Goal: Task Accomplishment & Management: Manage account settings

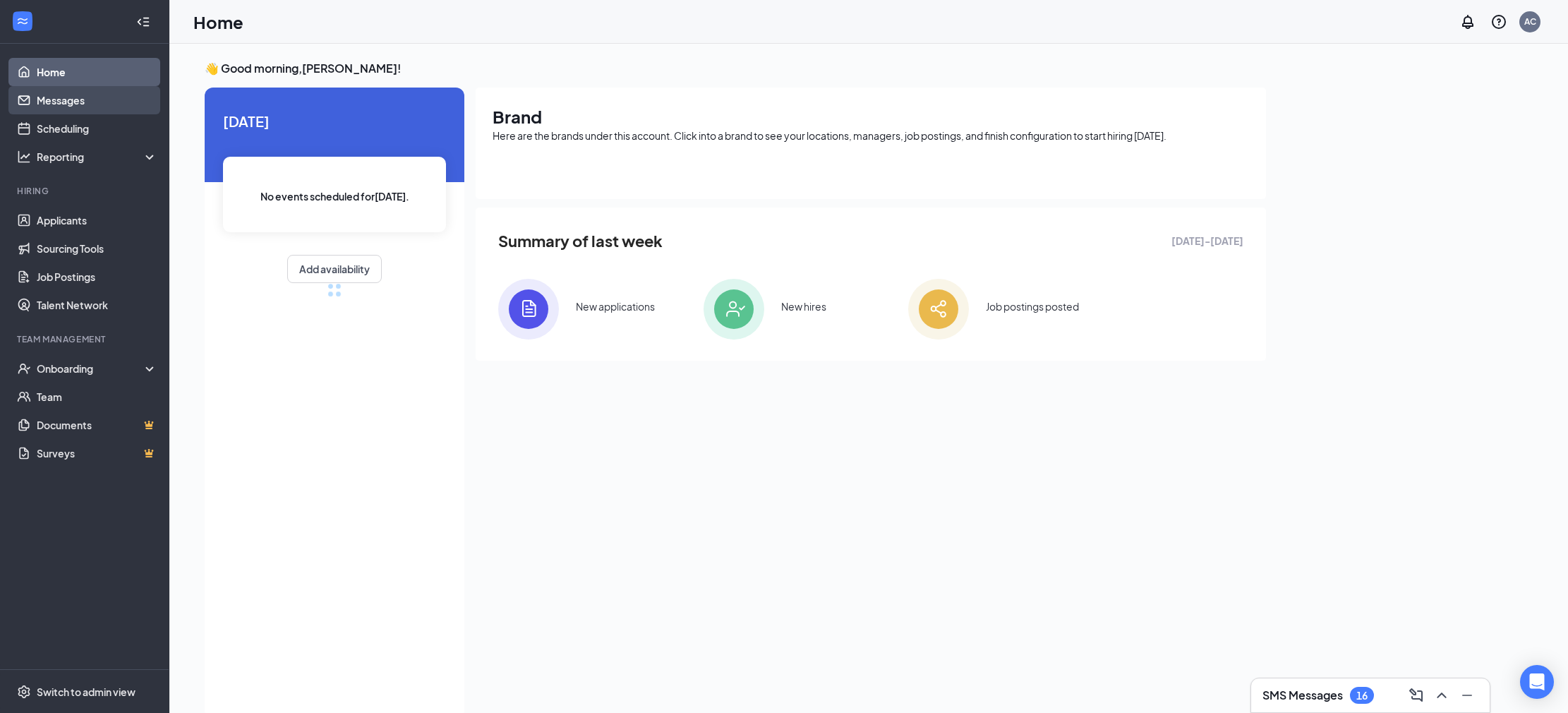
click at [85, 102] on link "Messages" at bounding box center [97, 100] width 121 height 28
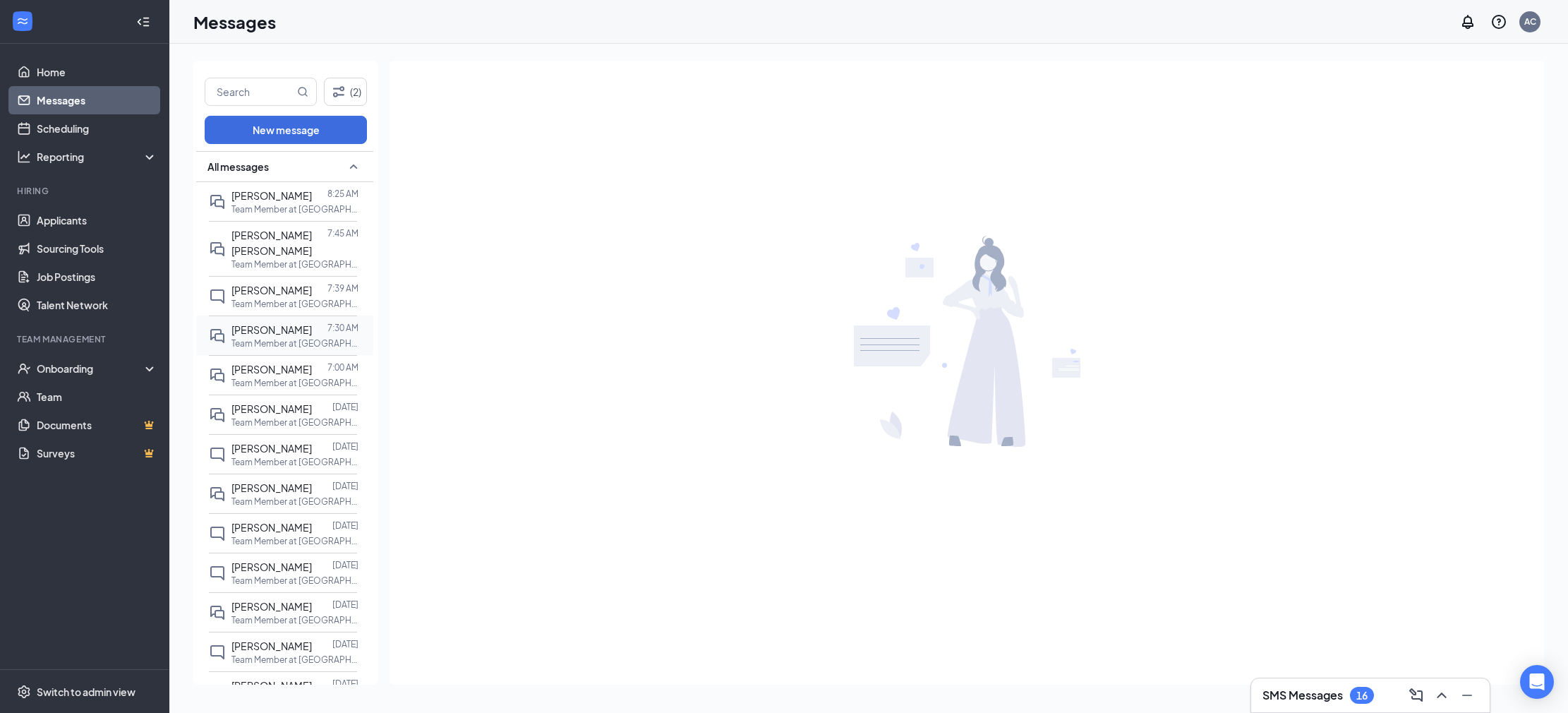
click at [271, 325] on span "[PERSON_NAME]" at bounding box center [271, 330] width 80 height 13
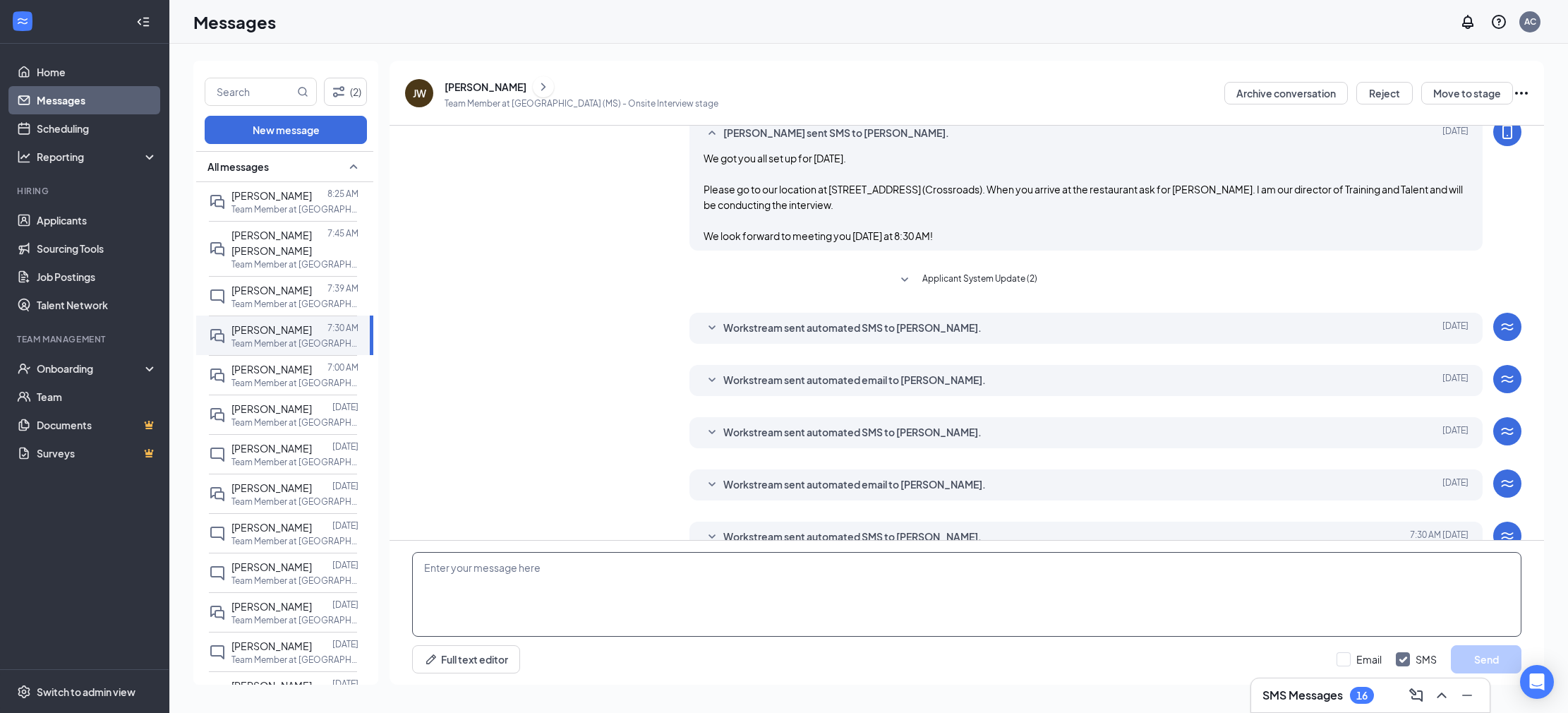
click at [745, 580] on textarea at bounding box center [967, 594] width 1110 height 85
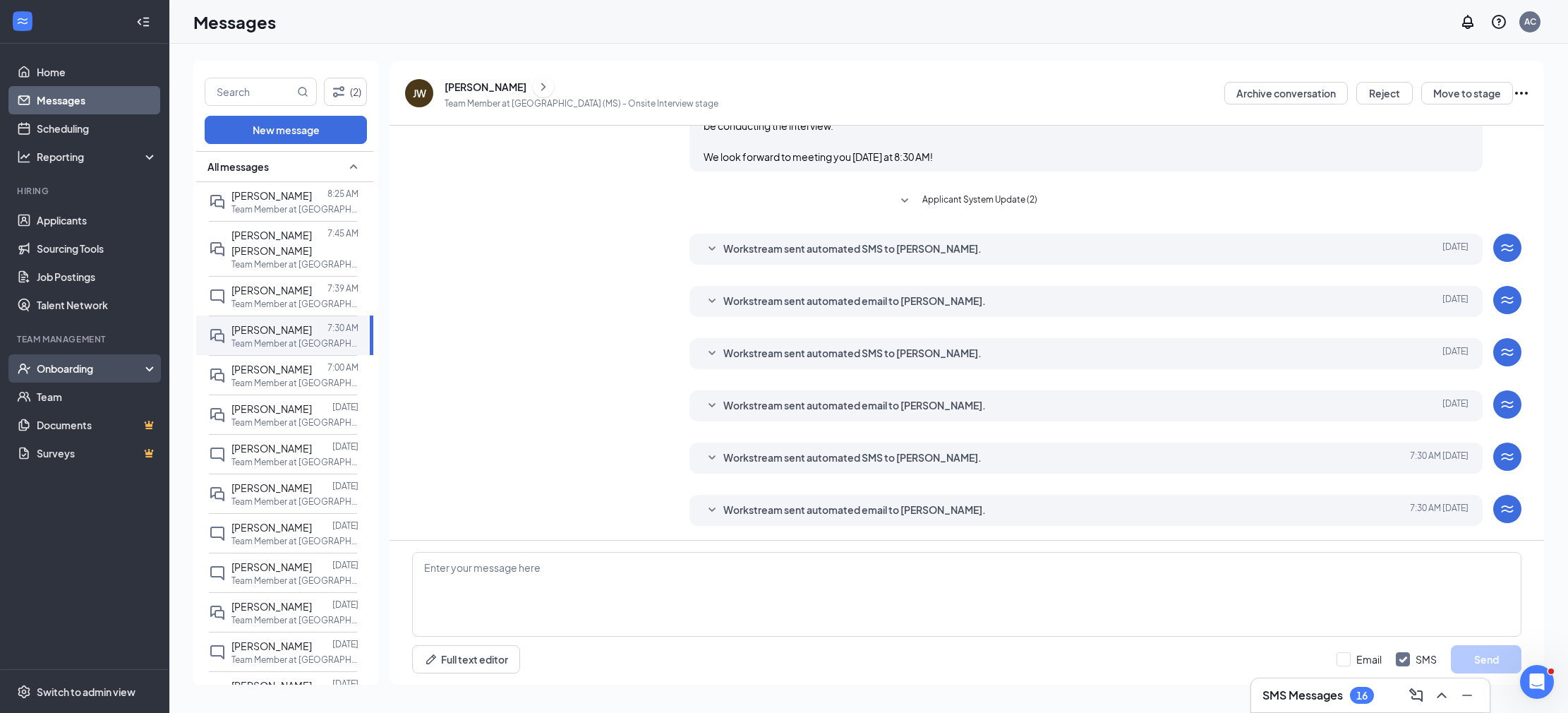
click at [109, 362] on div "Onboarding" at bounding box center [91, 369] width 109 height 14
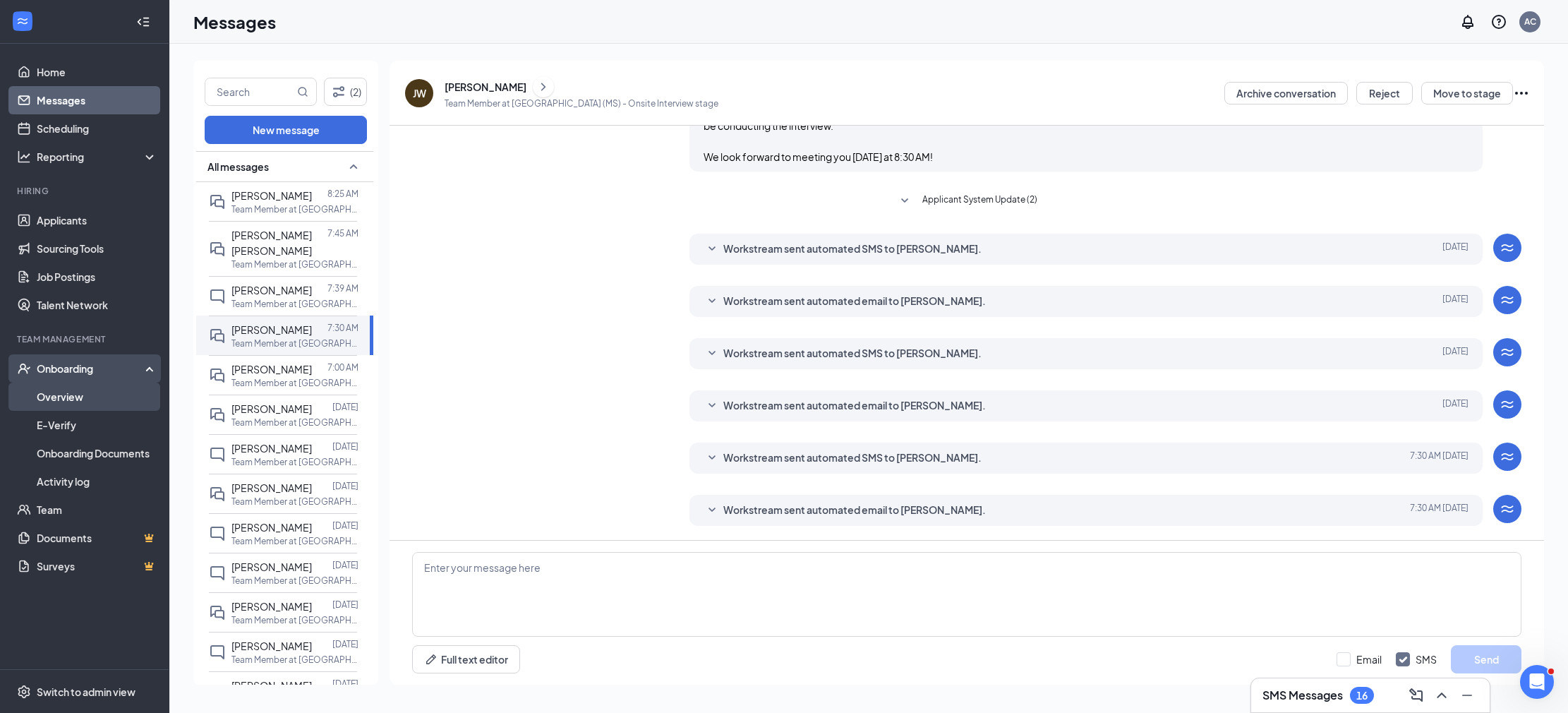
click at [121, 400] on link "Overview" at bounding box center [97, 397] width 121 height 28
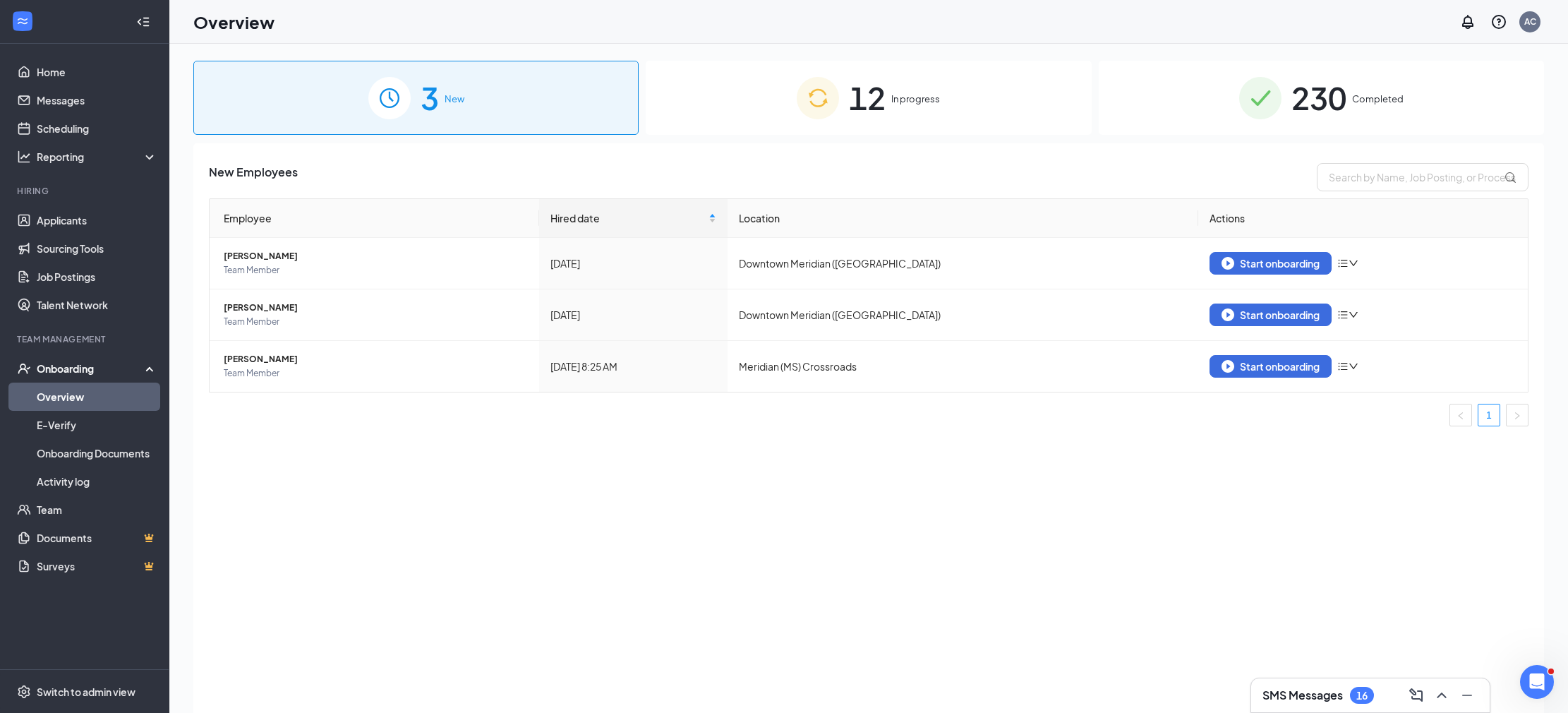
click at [856, 117] on span "12" at bounding box center [867, 97] width 37 height 49
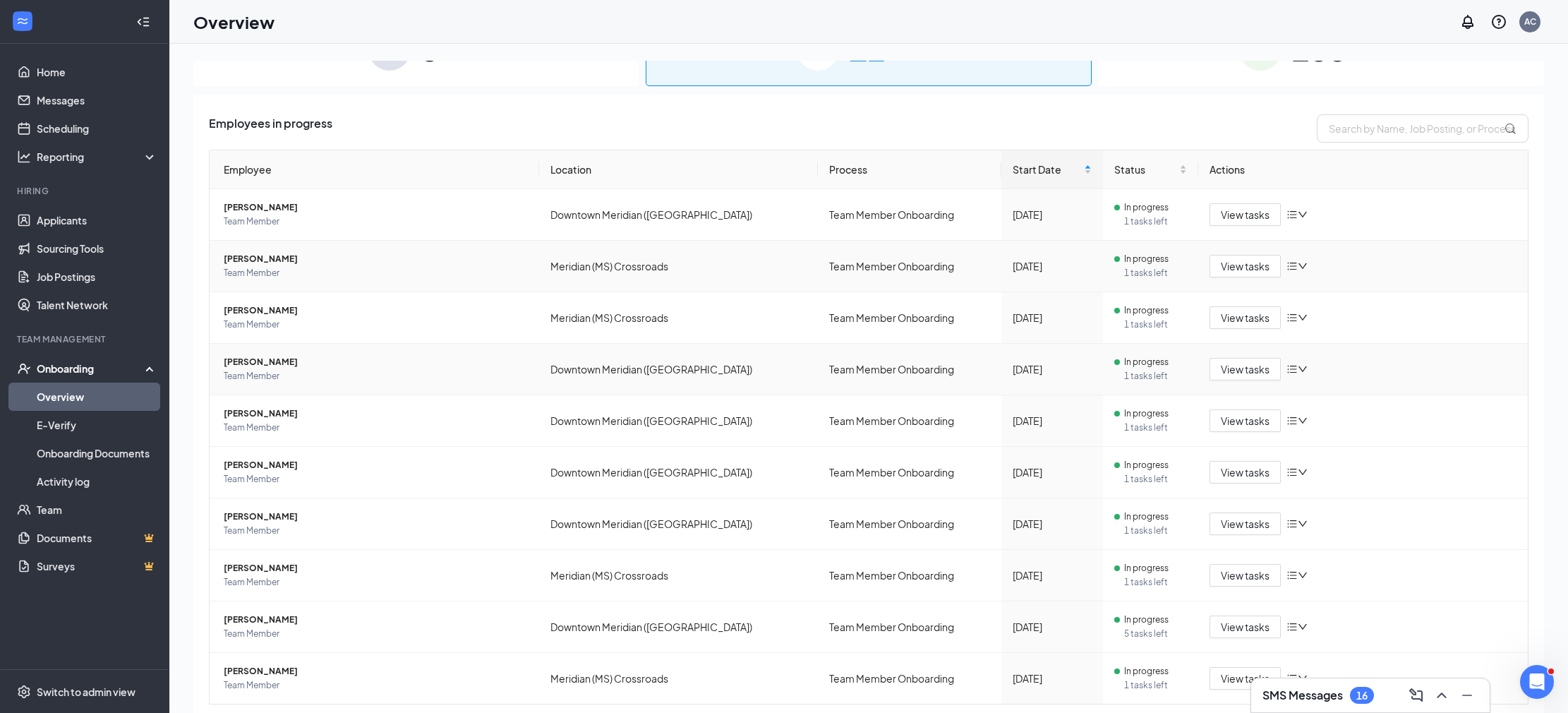
scroll to position [89, 0]
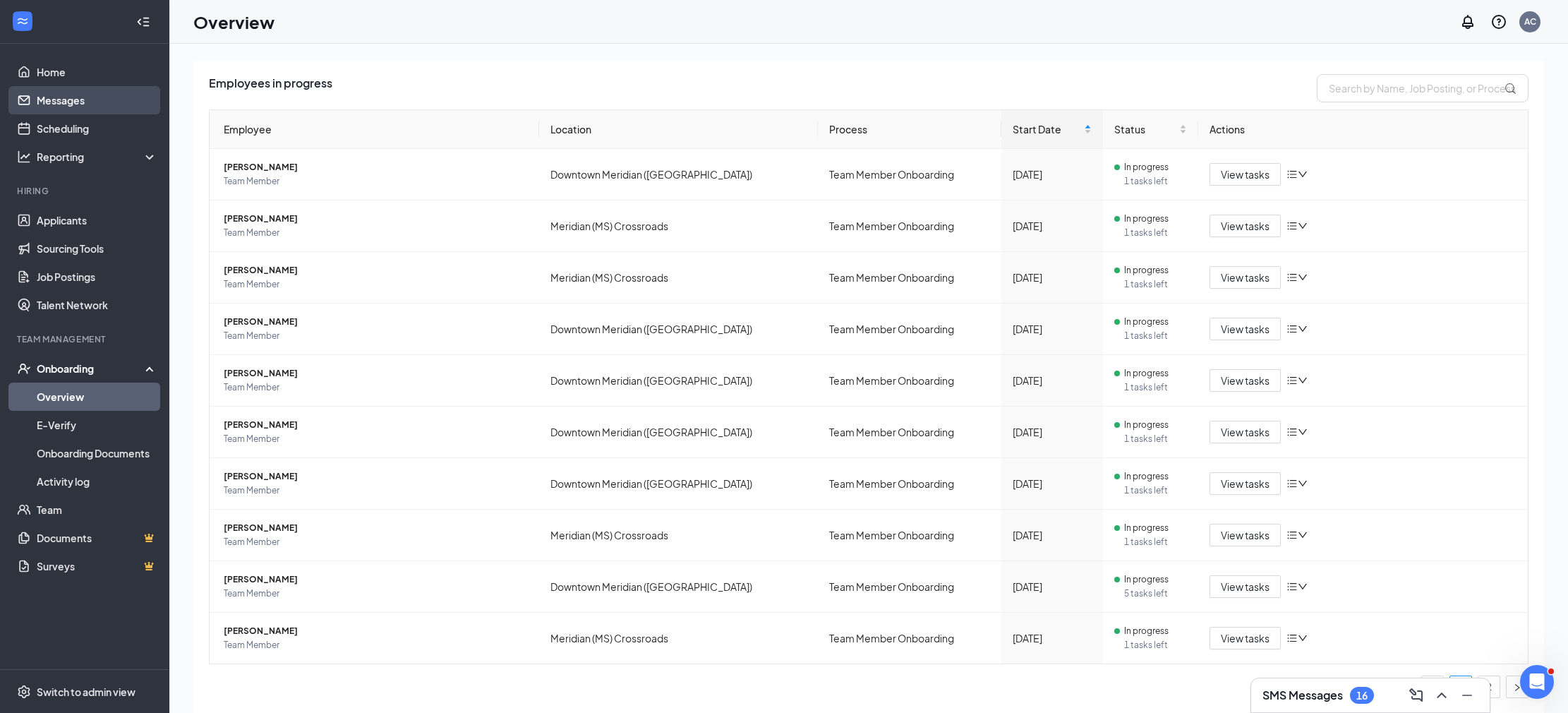
click at [80, 90] on link "Messages" at bounding box center [97, 100] width 121 height 28
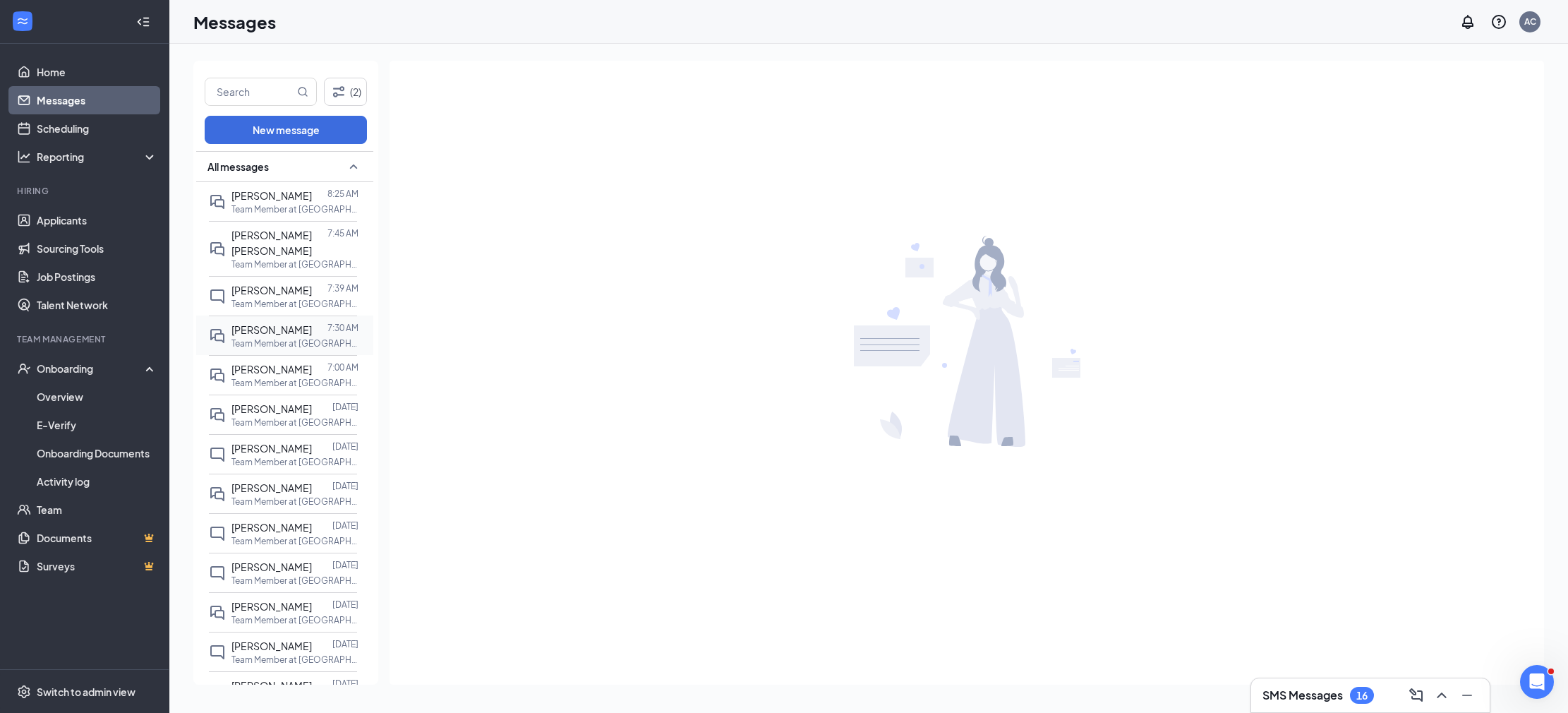
click at [318, 316] on div "[PERSON_NAME] 7:30 AM Team Member at [GEOGRAPHIC_DATA] ([GEOGRAPHIC_DATA])" at bounding box center [283, 336] width 148 height 40
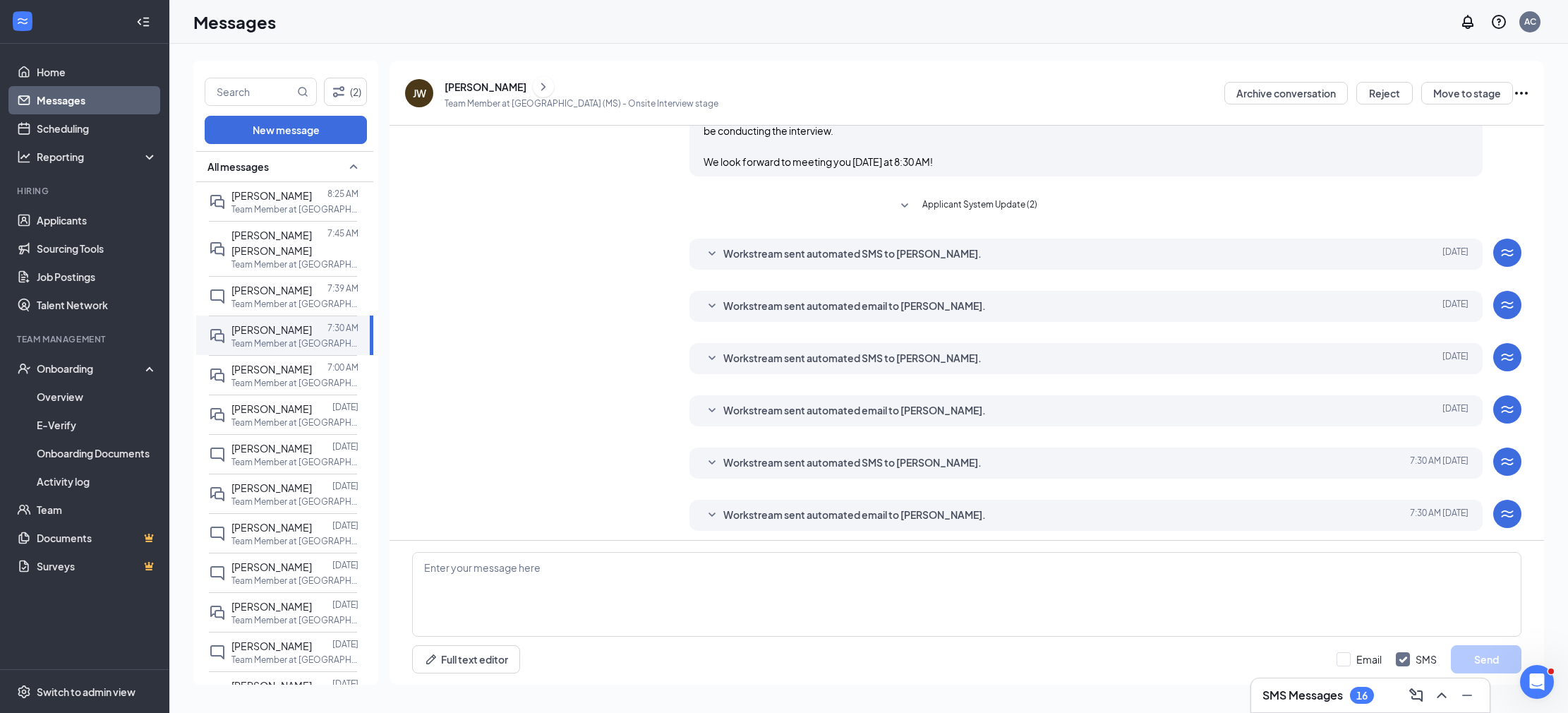
scroll to position [215, 0]
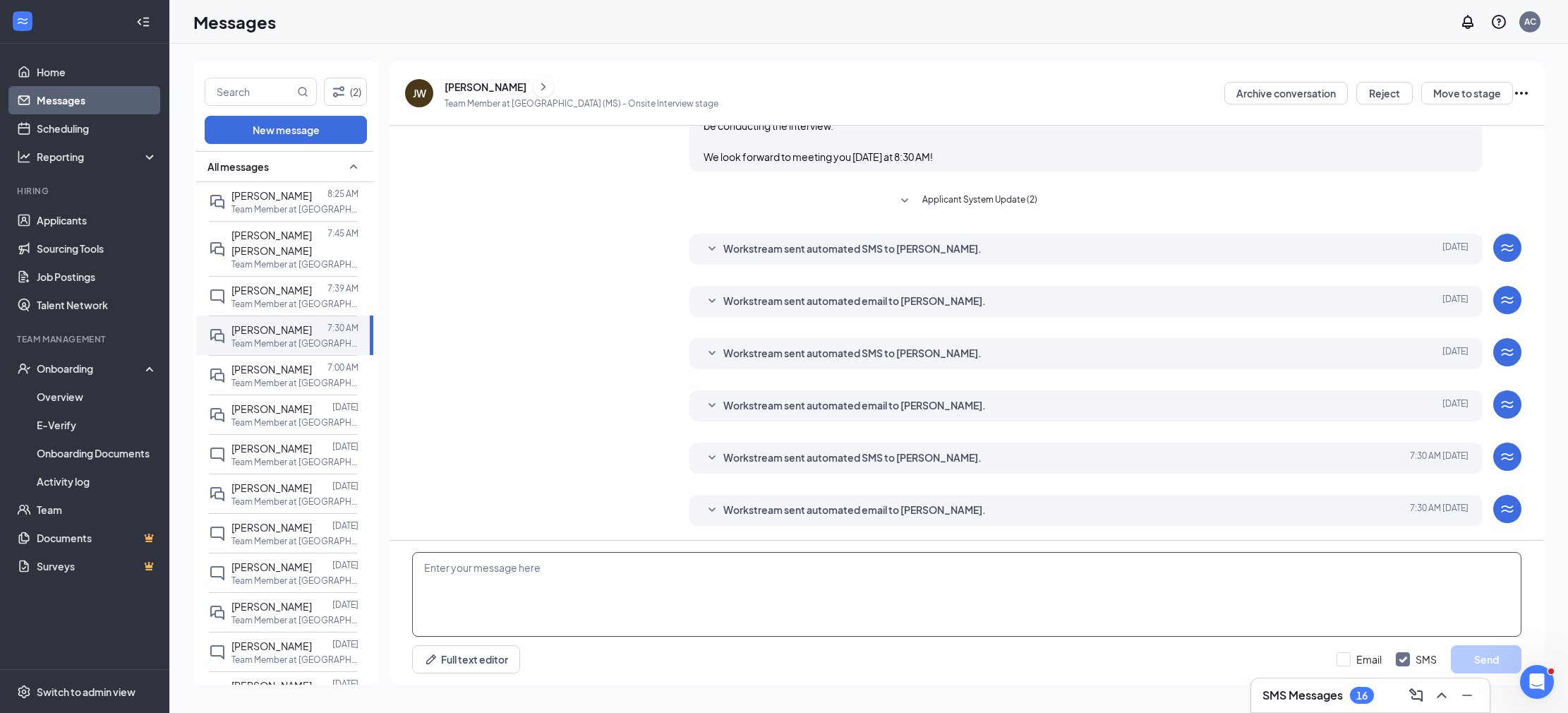
click at [658, 587] on textarea at bounding box center [967, 594] width 1110 height 85
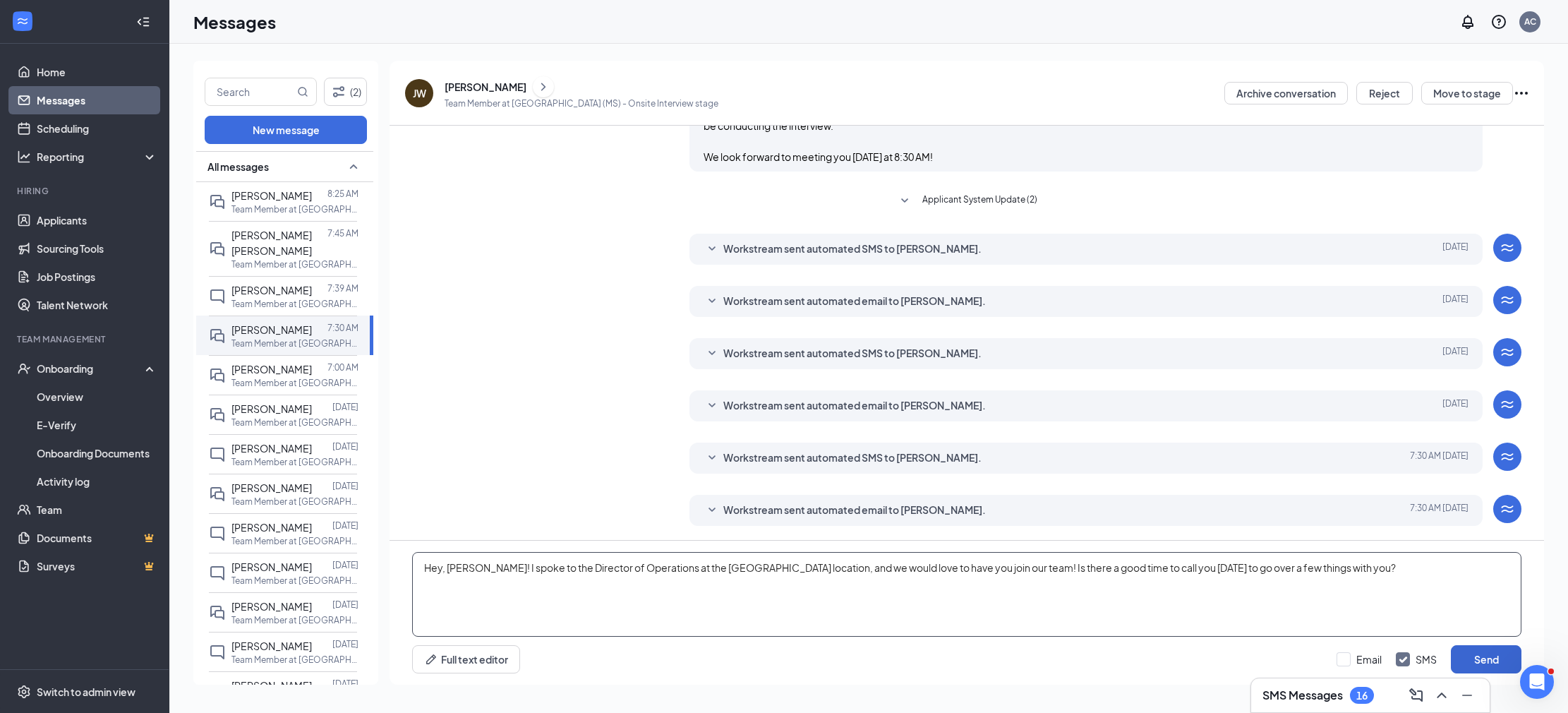
type textarea "Hey, [PERSON_NAME]! I spoke to the Director of Operations at the [GEOGRAPHIC_DA…"
click at [1491, 663] on button "Send" at bounding box center [1486, 660] width 70 height 28
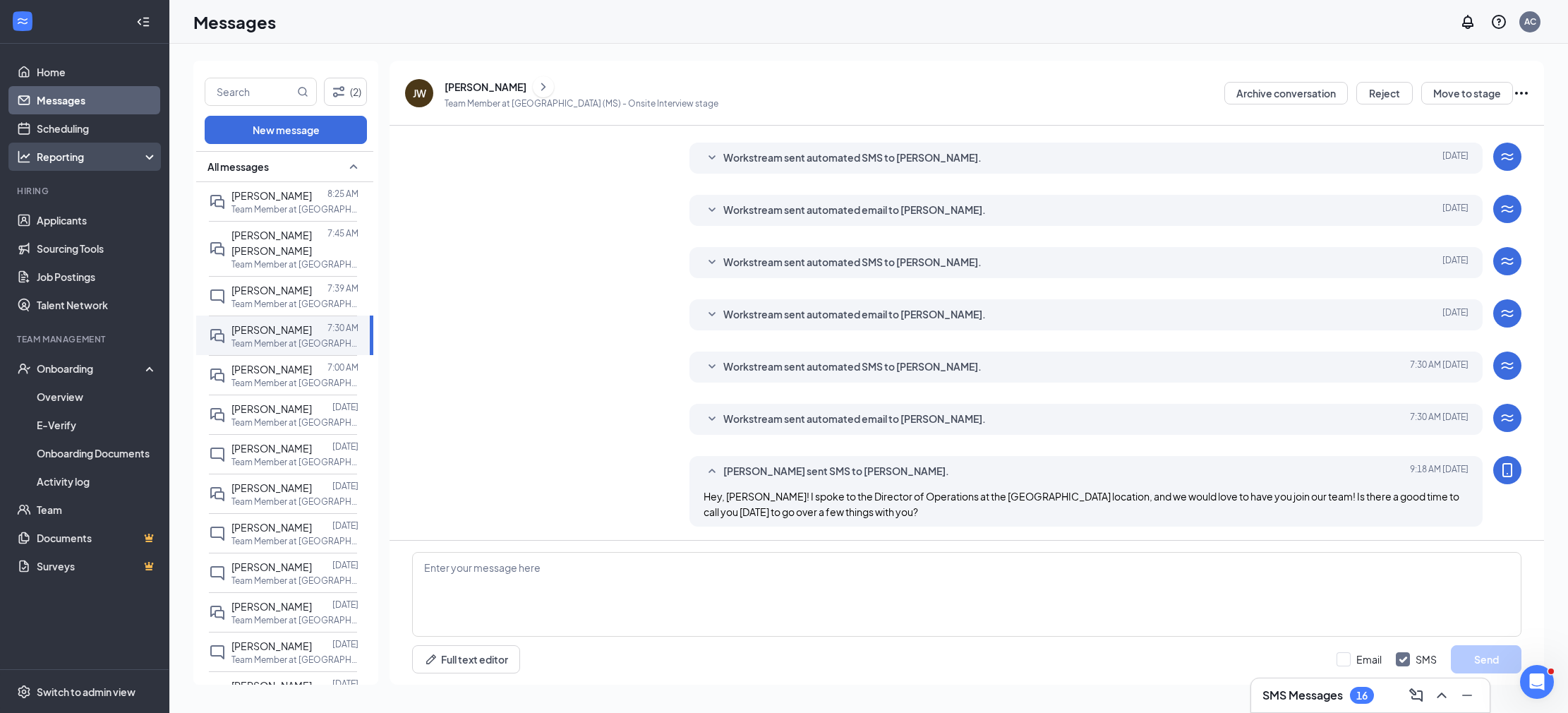
scroll to position [307, 0]
click at [94, 215] on link "Applicants" at bounding box center [97, 220] width 121 height 28
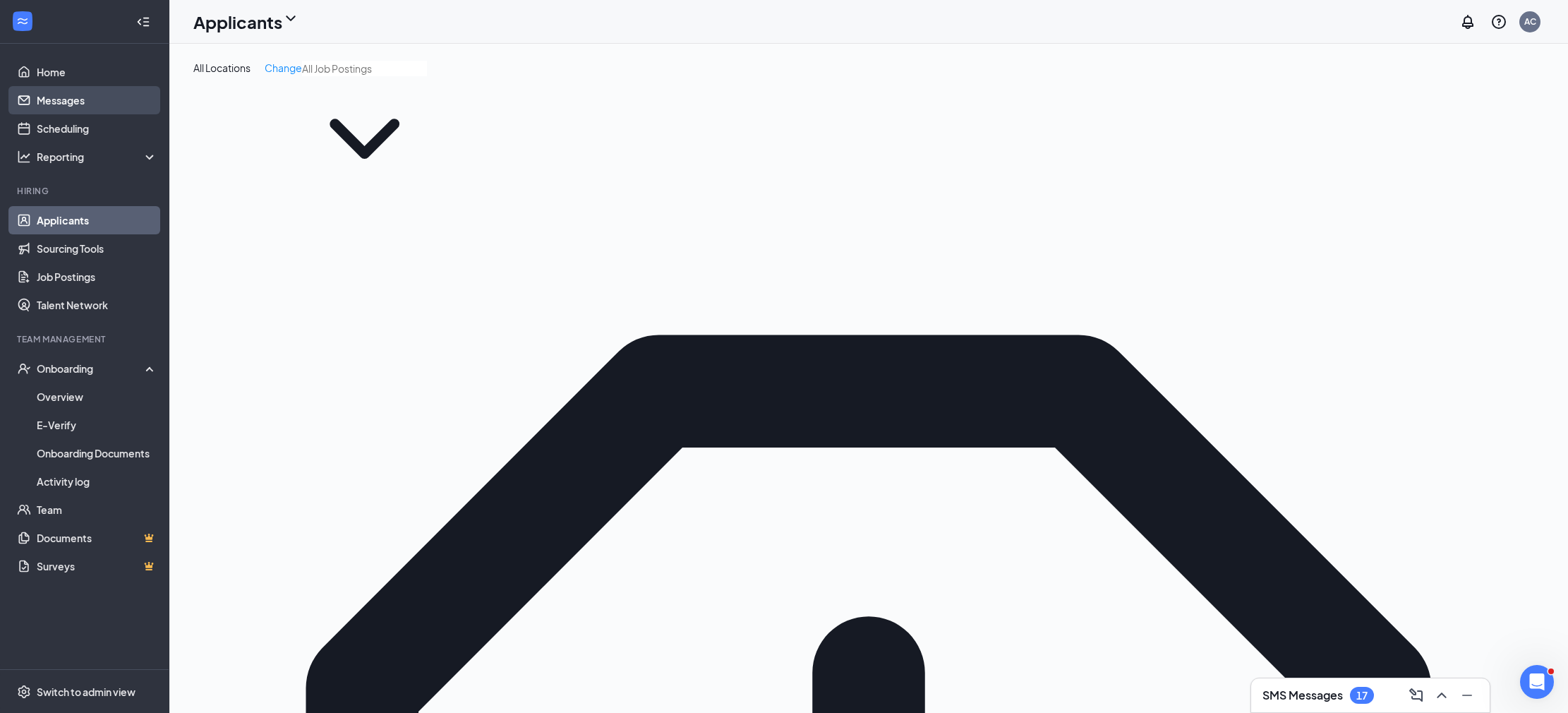
click at [97, 89] on link "Messages" at bounding box center [97, 100] width 121 height 28
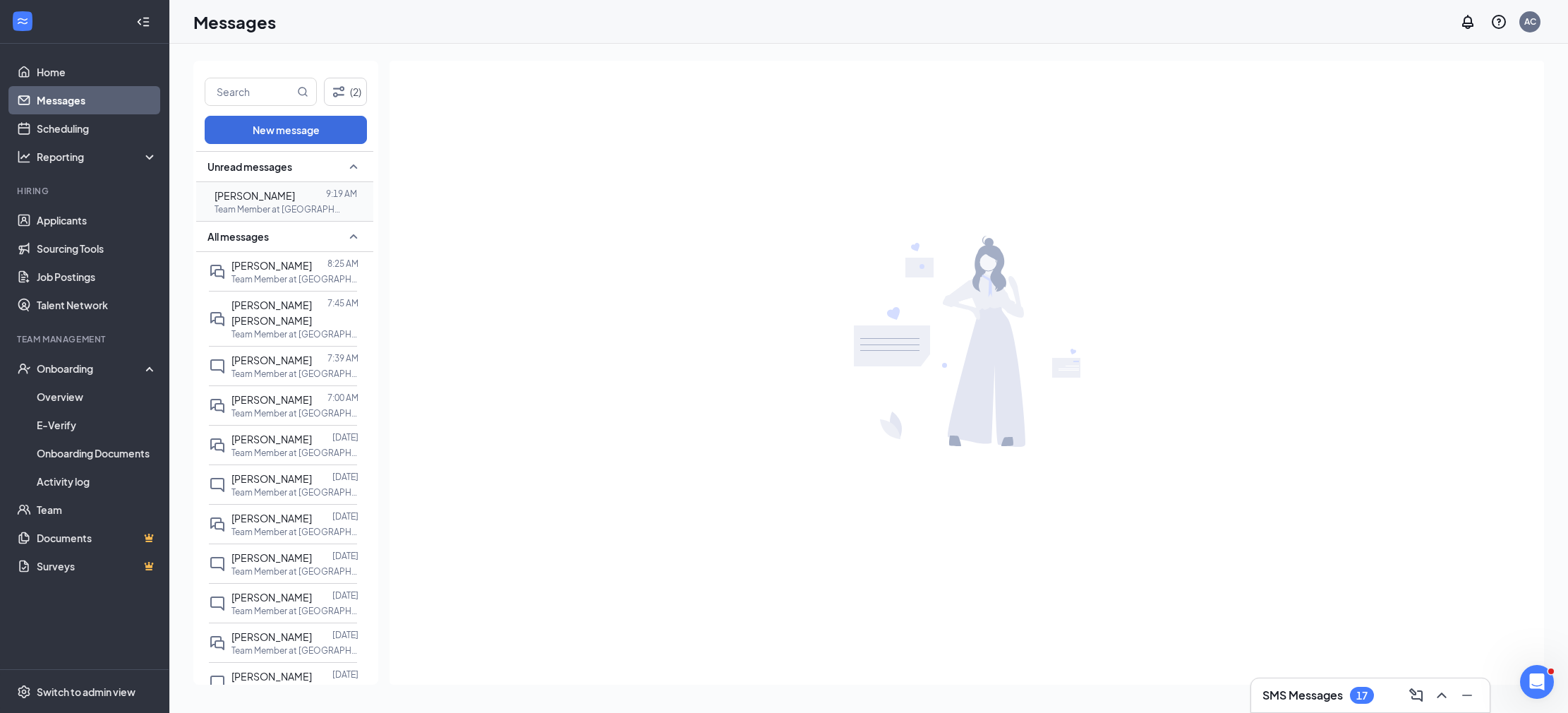
click at [326, 201] on div at bounding box center [310, 195] width 31 height 16
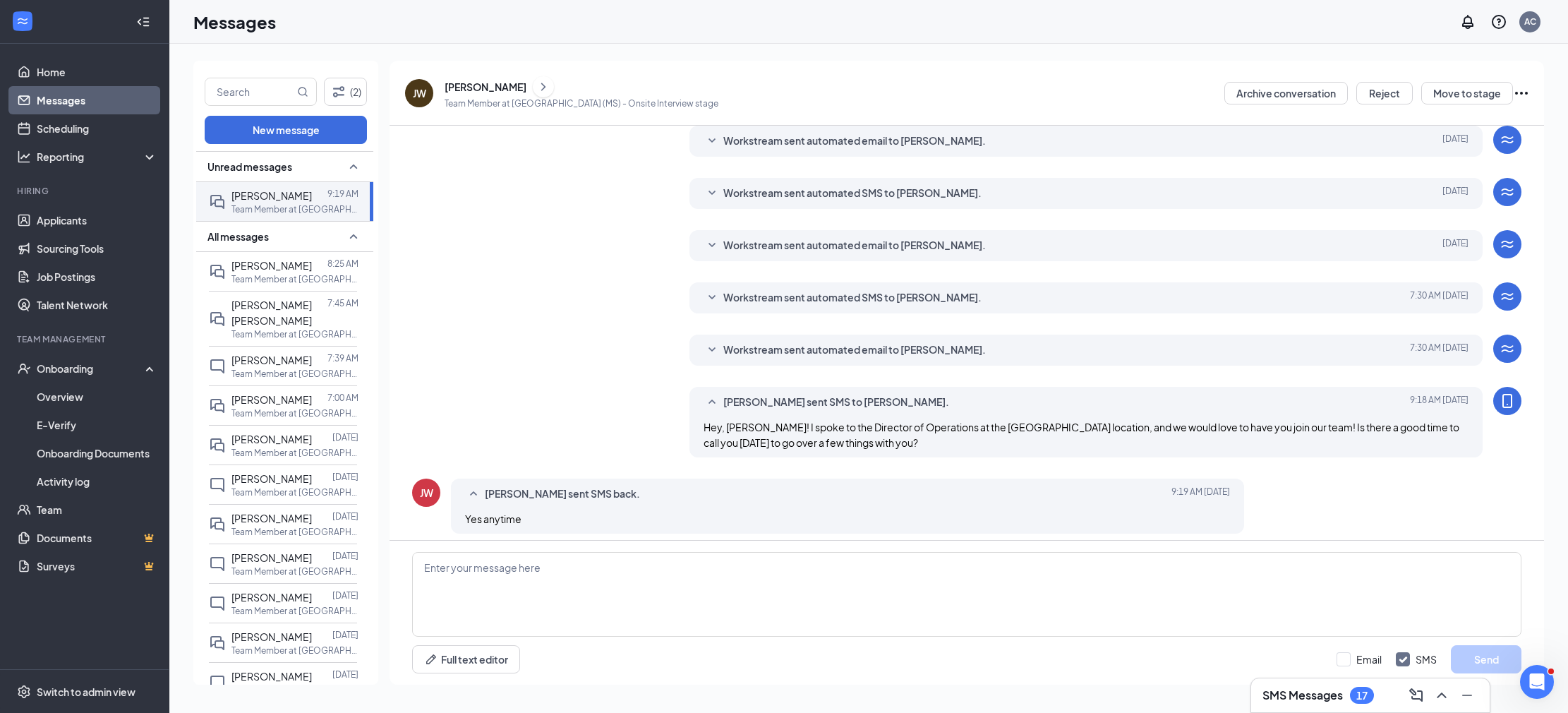
scroll to position [154, 0]
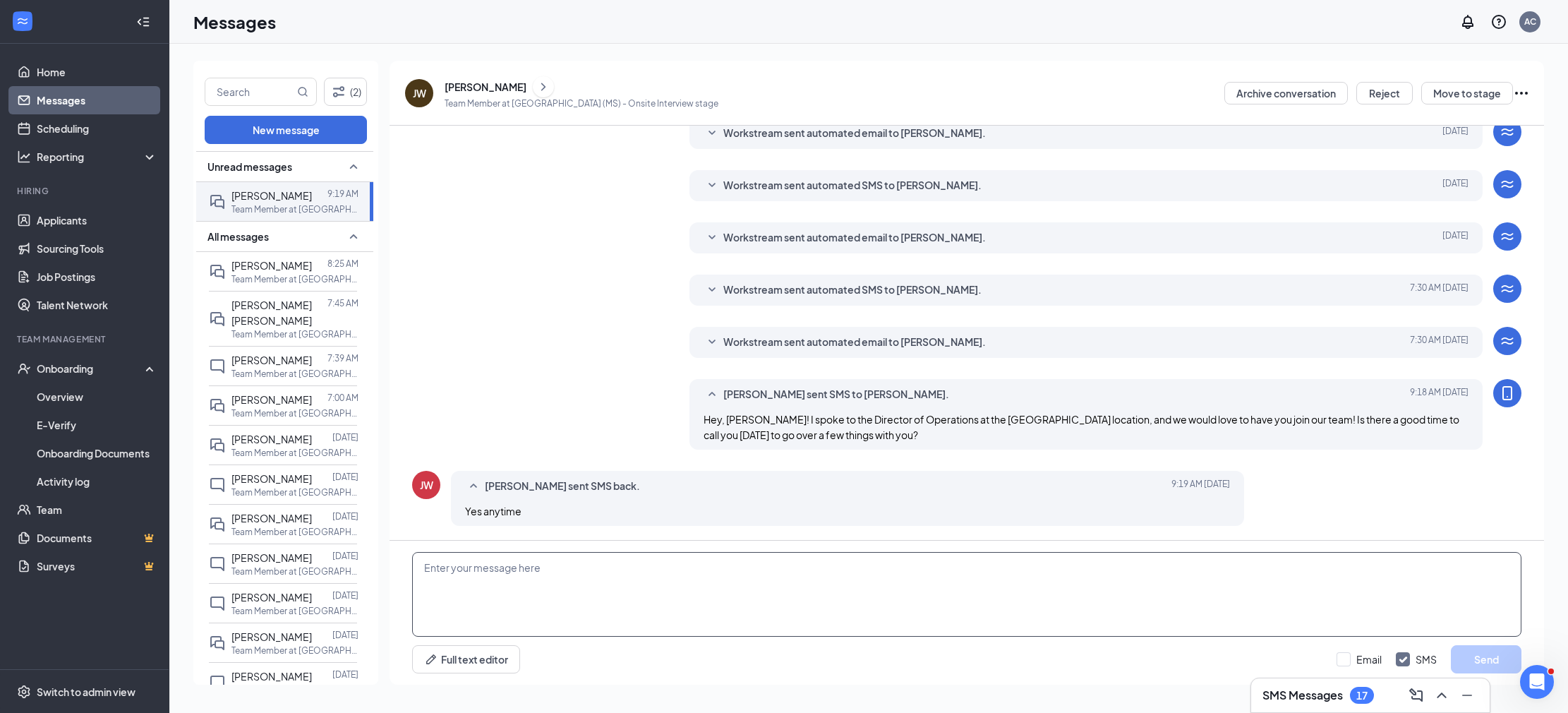
click at [733, 592] on textarea at bounding box center [967, 594] width 1110 height 85
drag, startPoint x: 108, startPoint y: 218, endPoint x: 112, endPoint y: 204, distance: 14.6
click at [109, 218] on link "Applicants" at bounding box center [97, 220] width 121 height 28
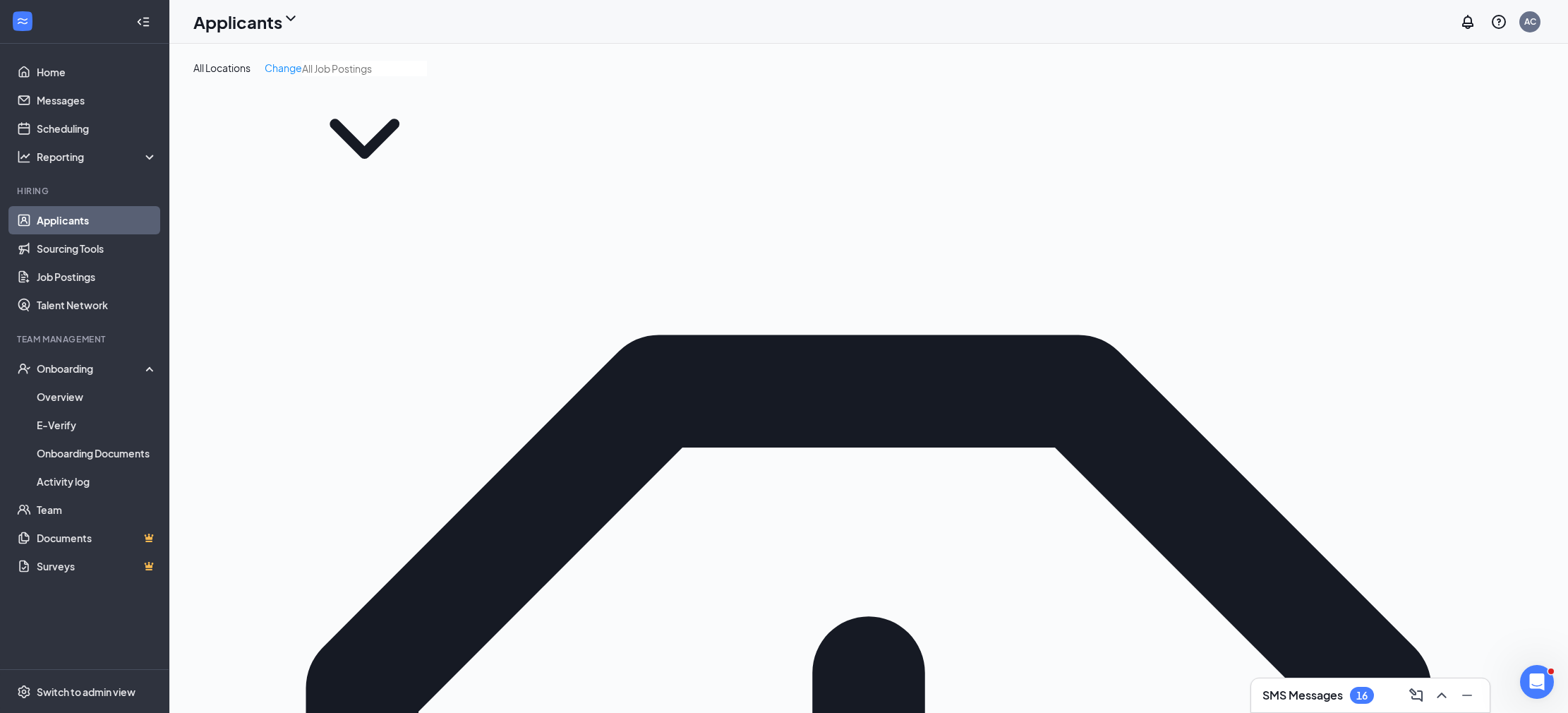
drag, startPoint x: 424, startPoint y: 228, endPoint x: 431, endPoint y: 227, distance: 7.1
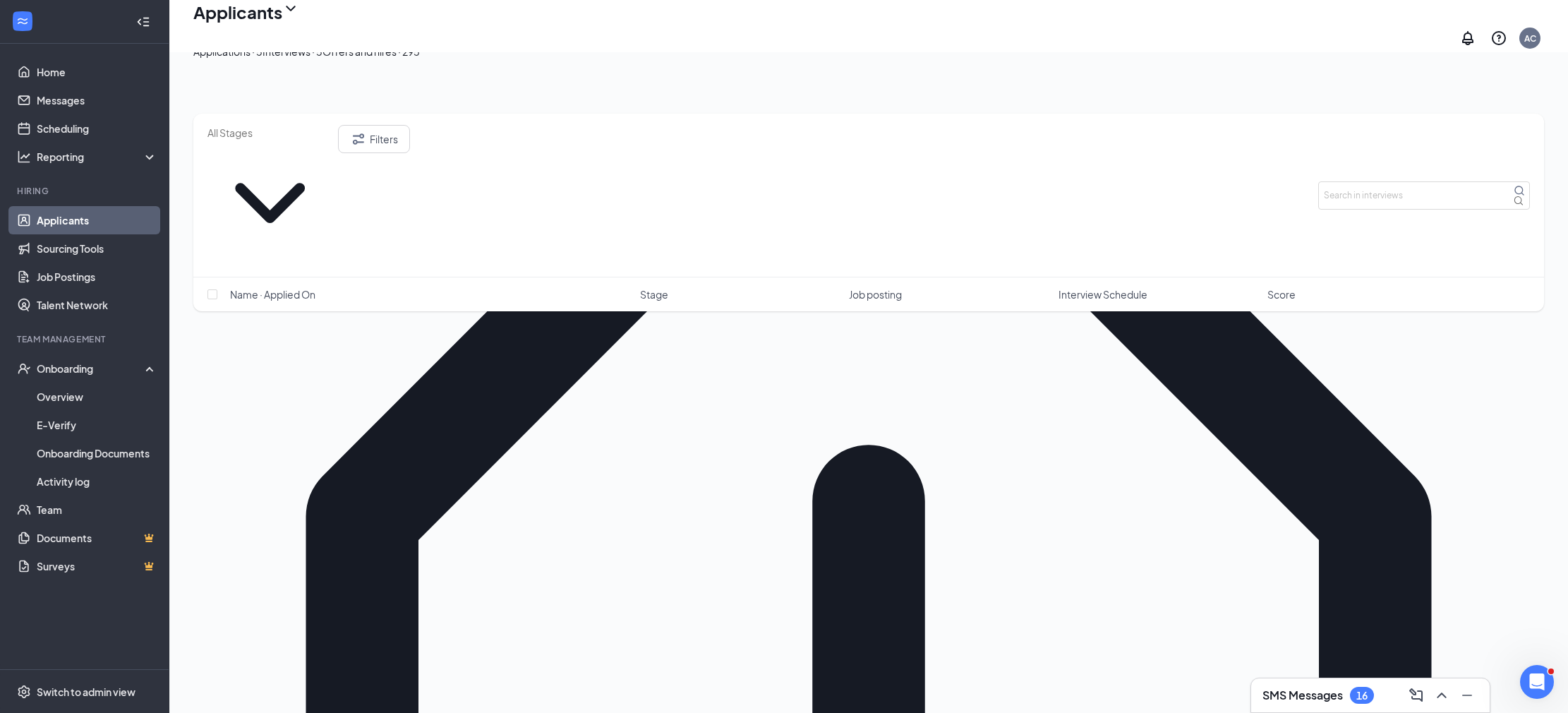
scroll to position [181, 0]
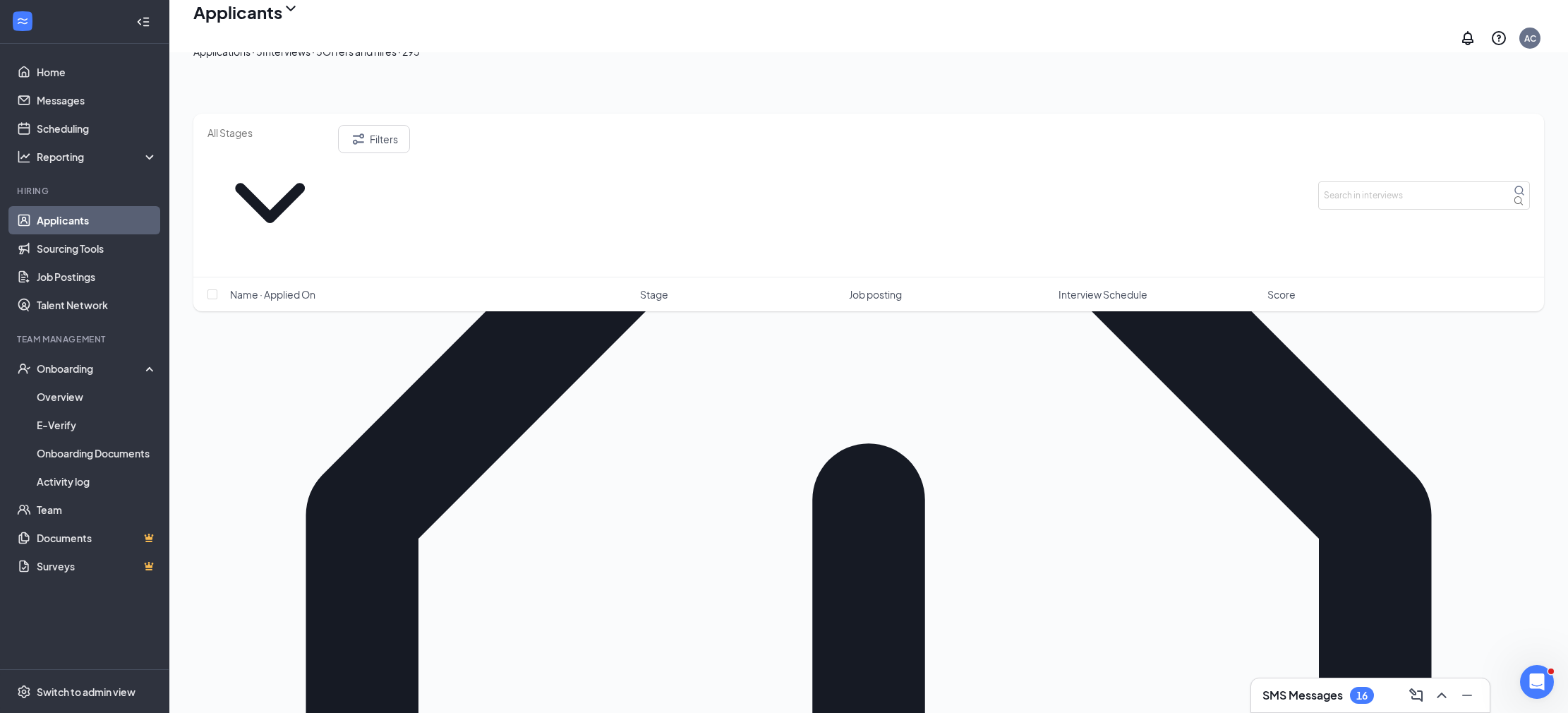
click at [1145, 287] on span "Interview Schedule" at bounding box center [1103, 294] width 89 height 14
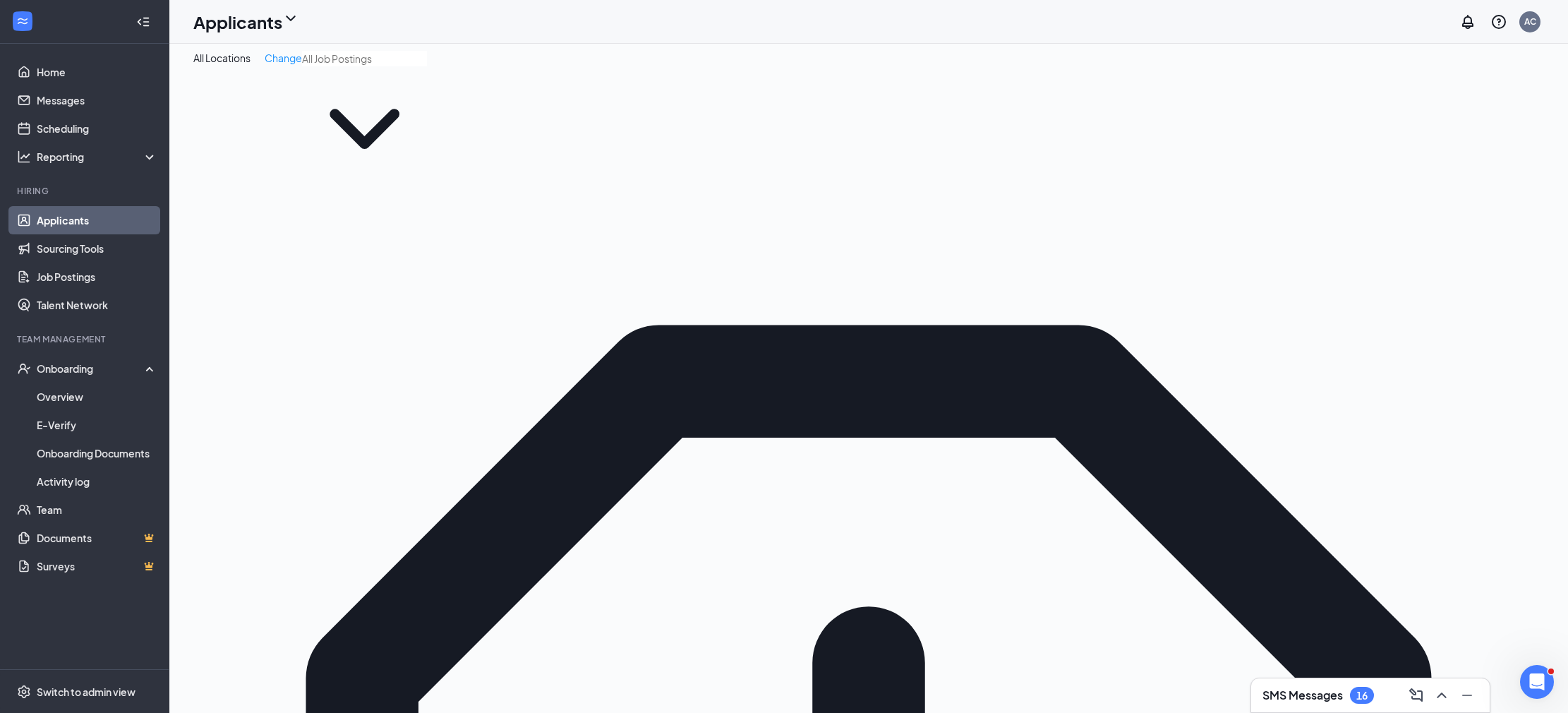
scroll to position [12, 0]
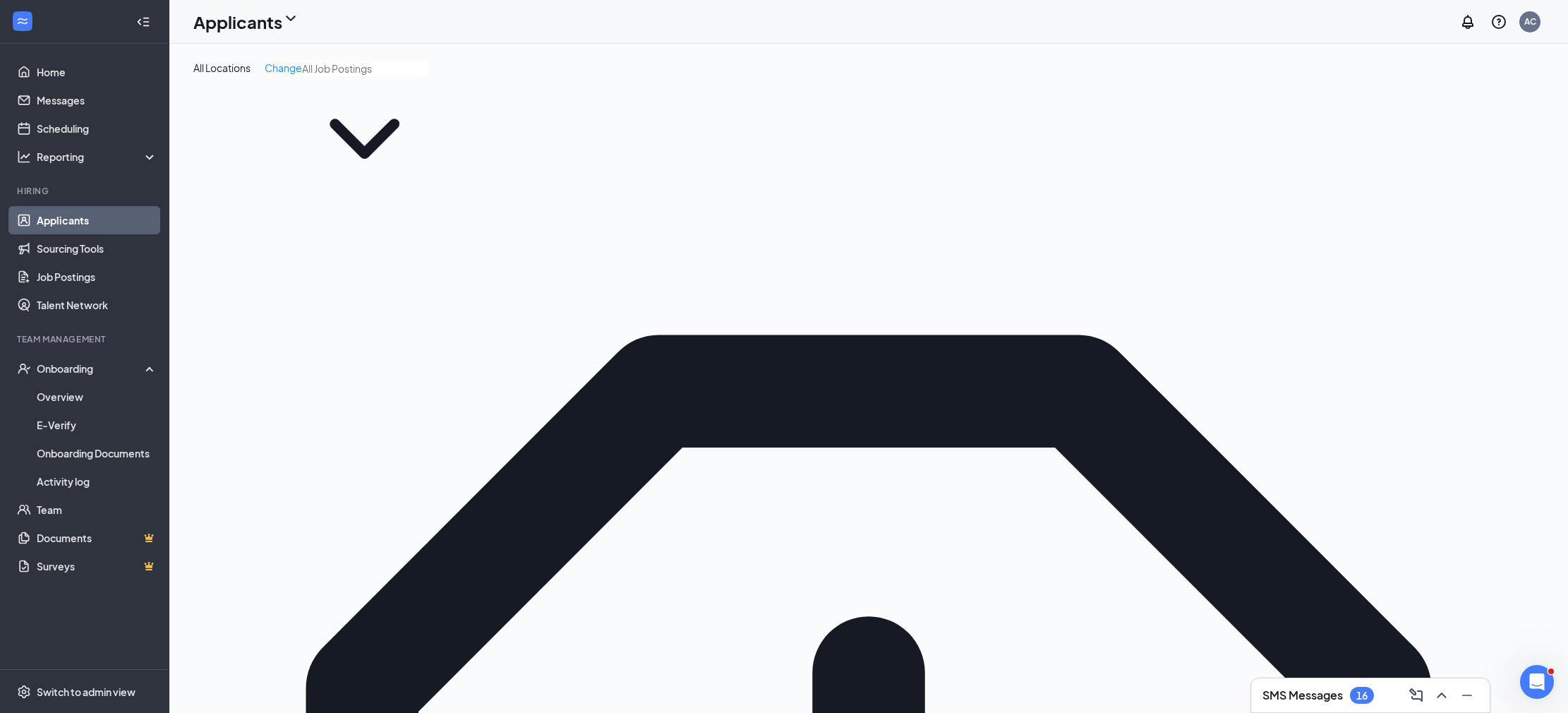
type input "Hiring Complete (final stage)"
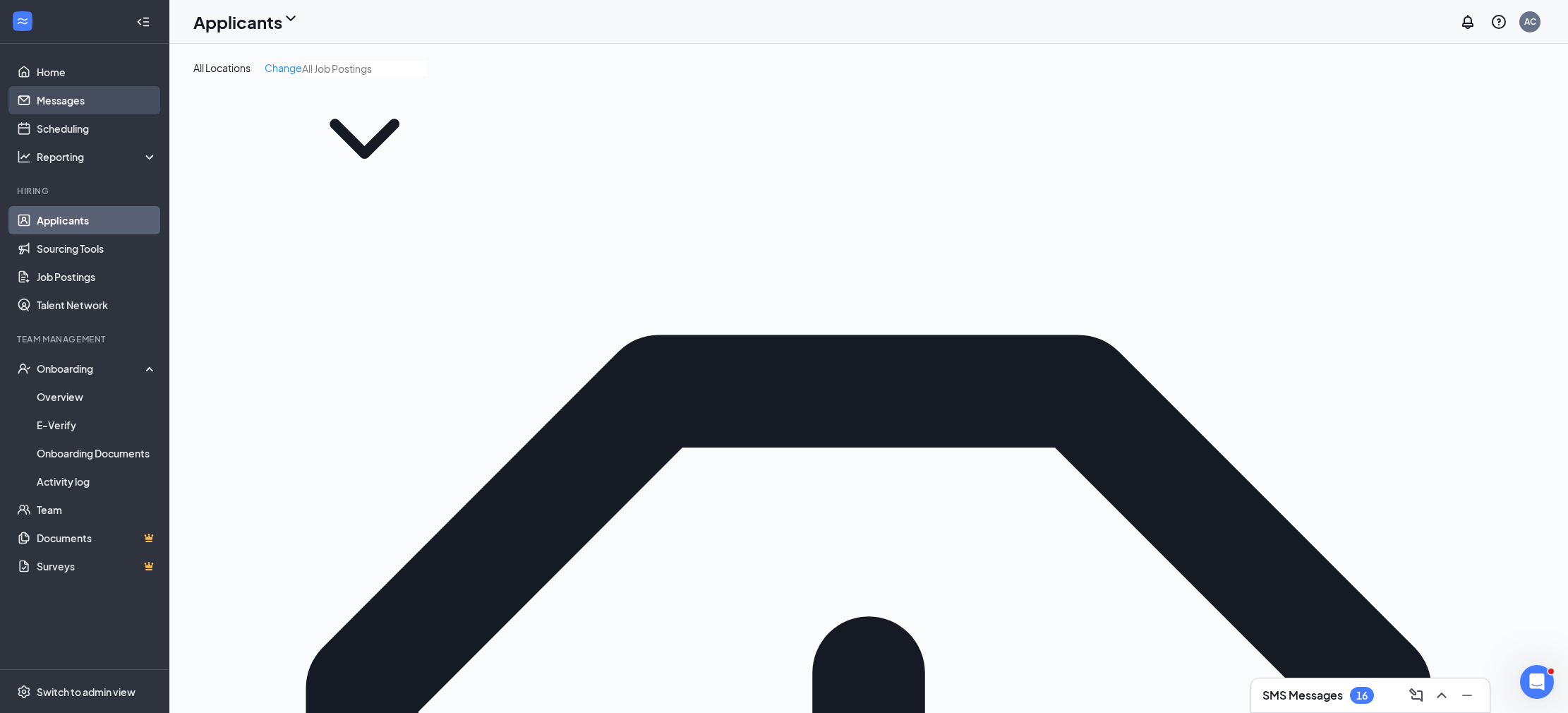
click at [82, 90] on link "Messages" at bounding box center [97, 100] width 121 height 28
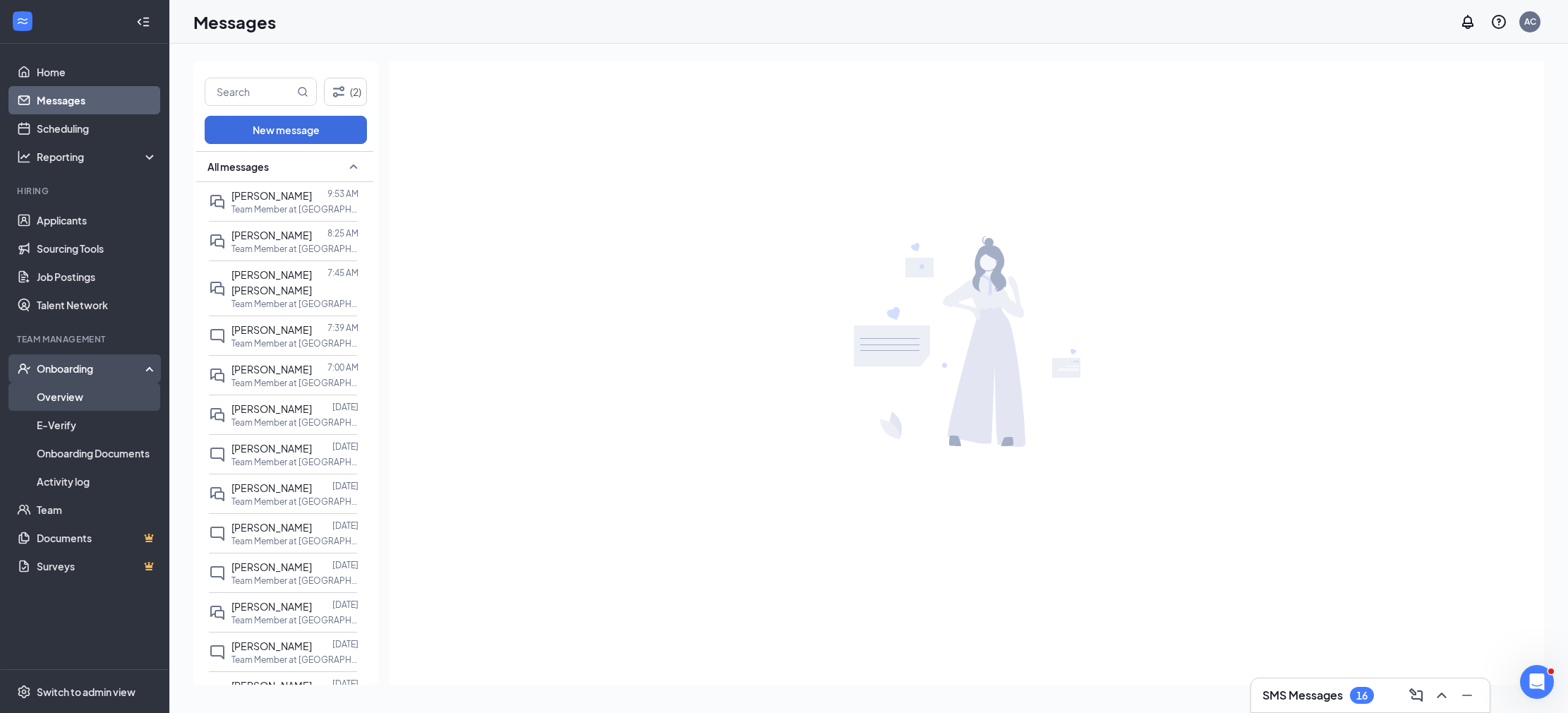
click at [103, 390] on link "Overview" at bounding box center [97, 397] width 121 height 28
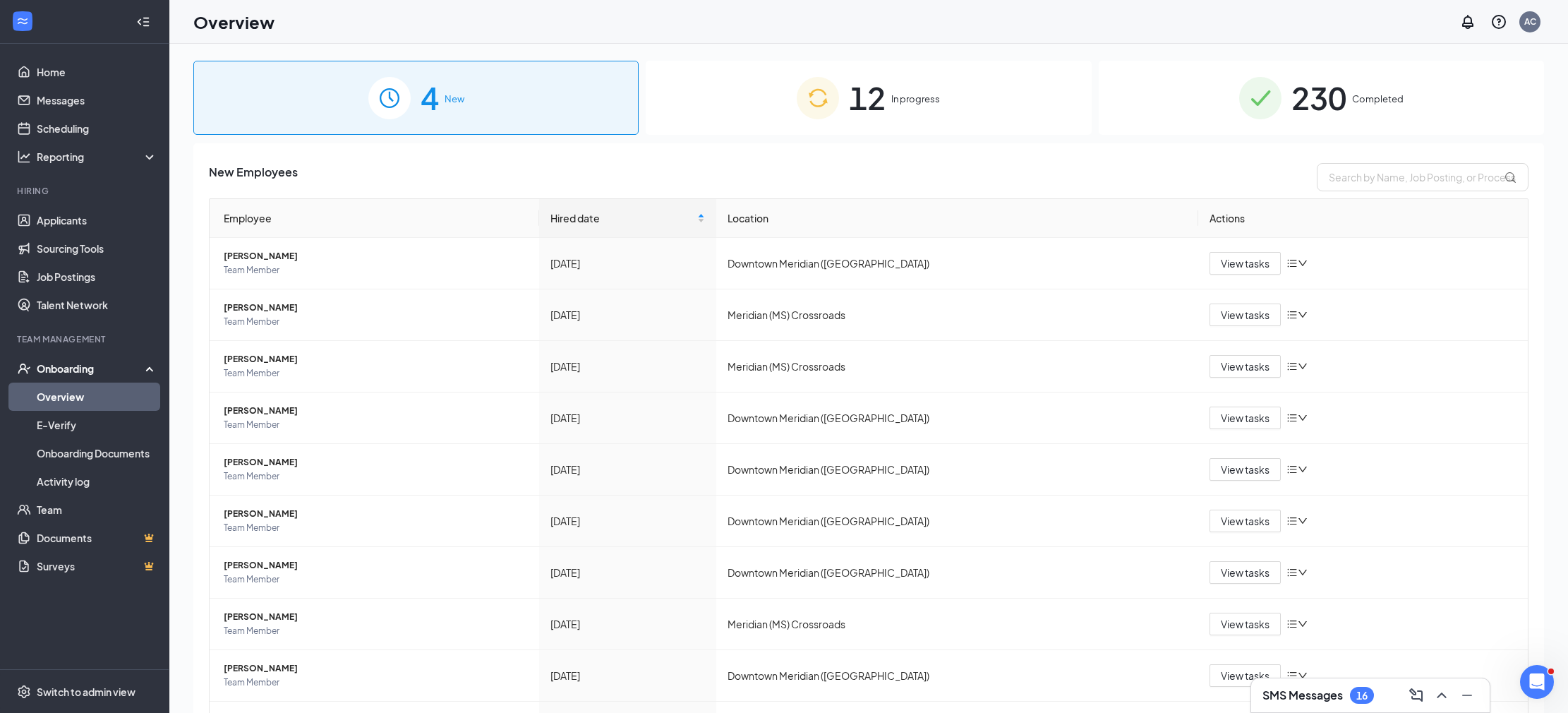
click at [906, 111] on div "12 In progress" at bounding box center [868, 97] width 445 height 74
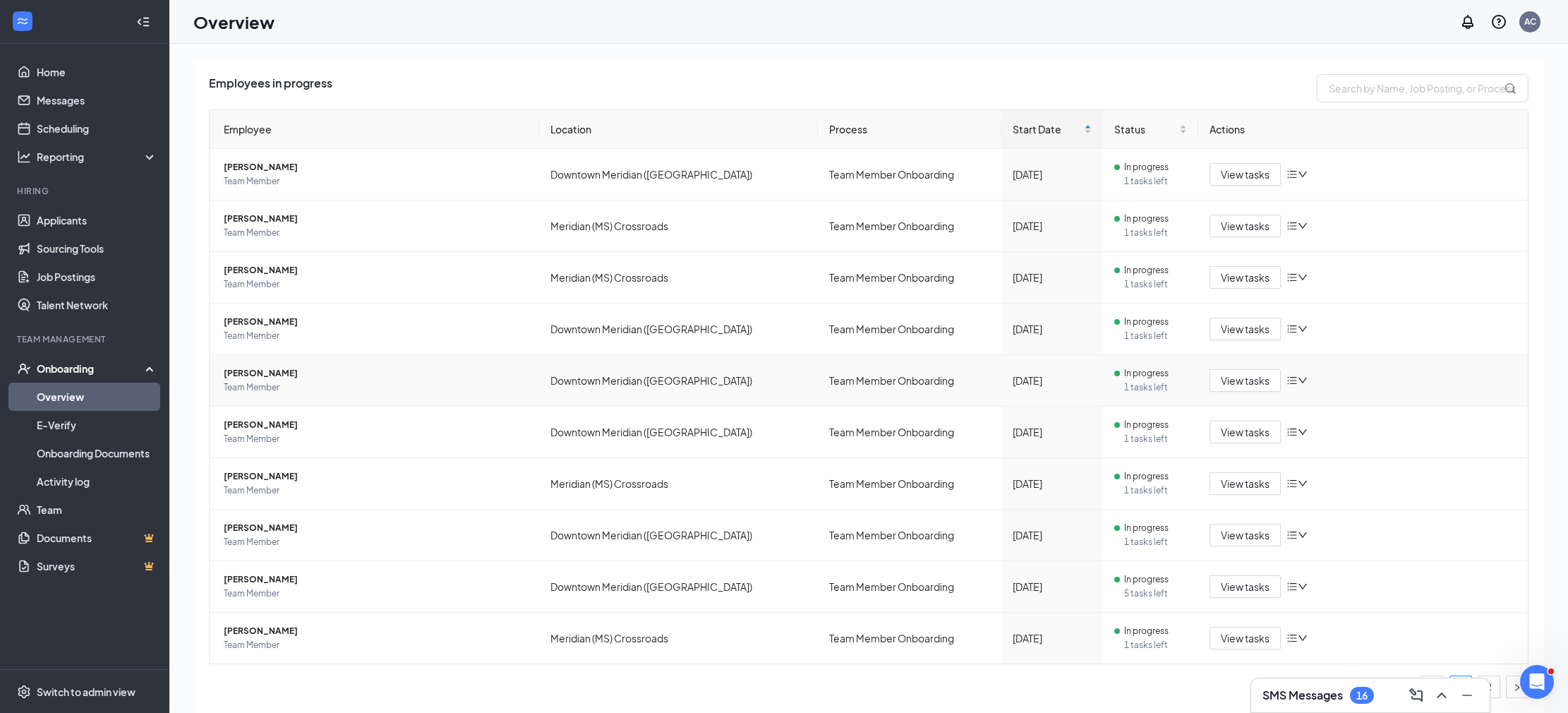
scroll to position [14, 0]
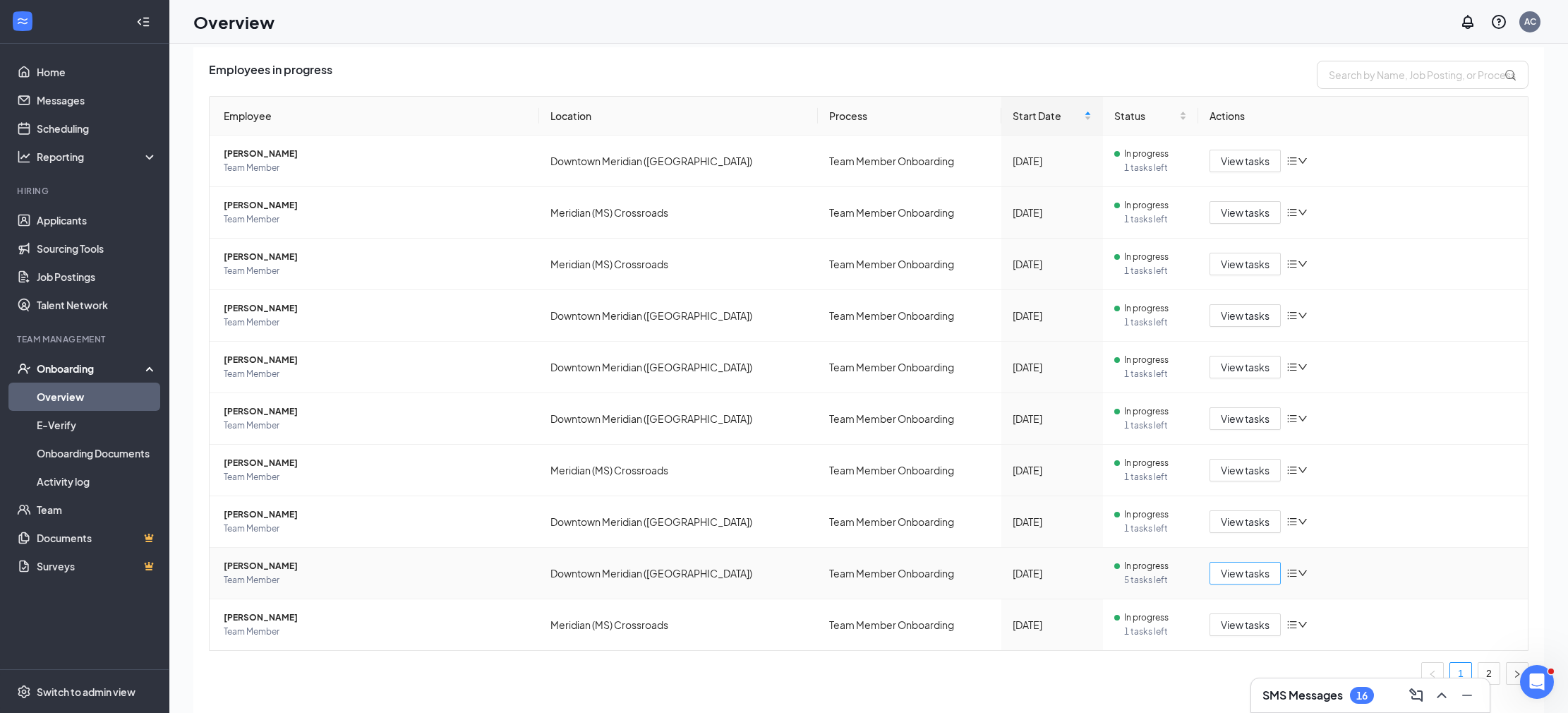
click at [1233, 574] on span "View tasks" at bounding box center [1245, 574] width 49 height 16
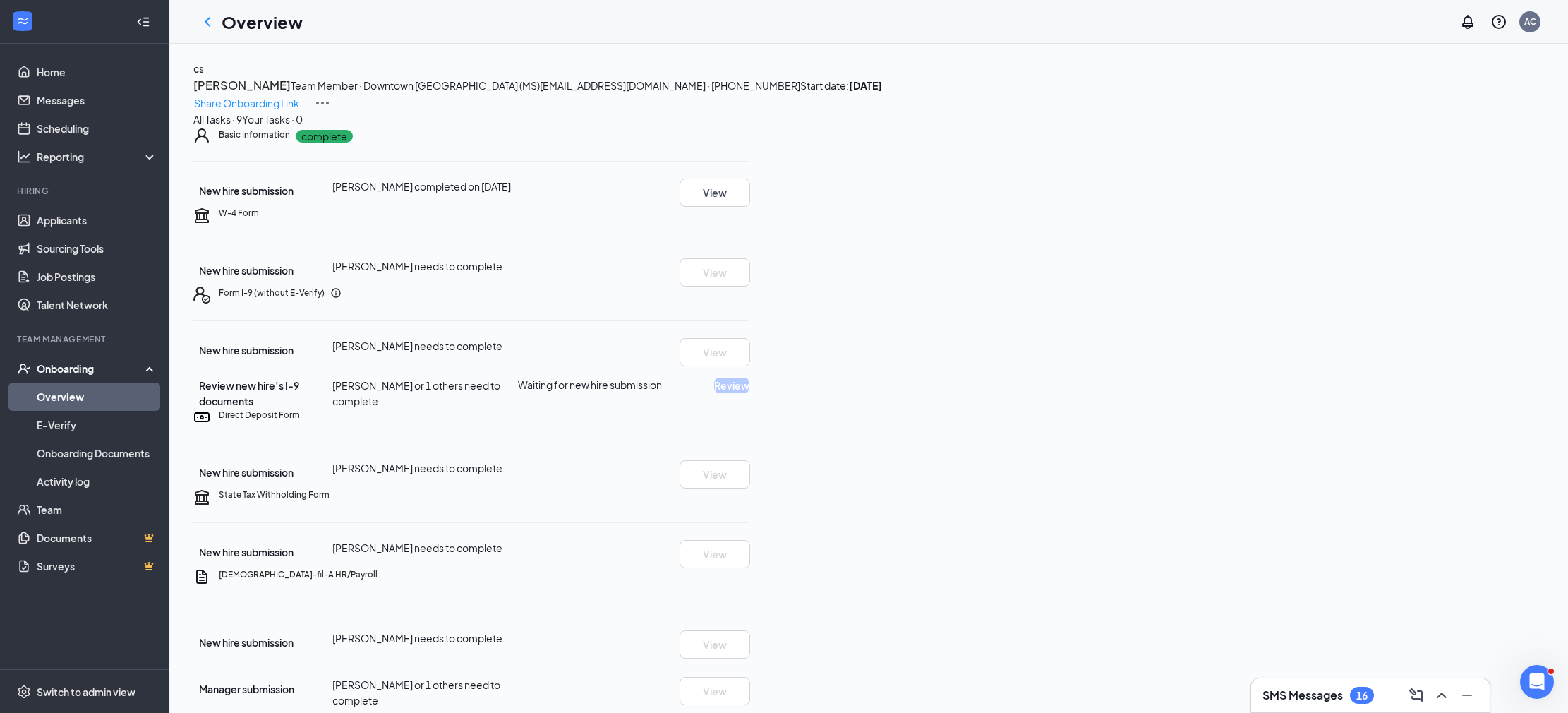
click at [77, 395] on link "Overview" at bounding box center [97, 397] width 121 height 28
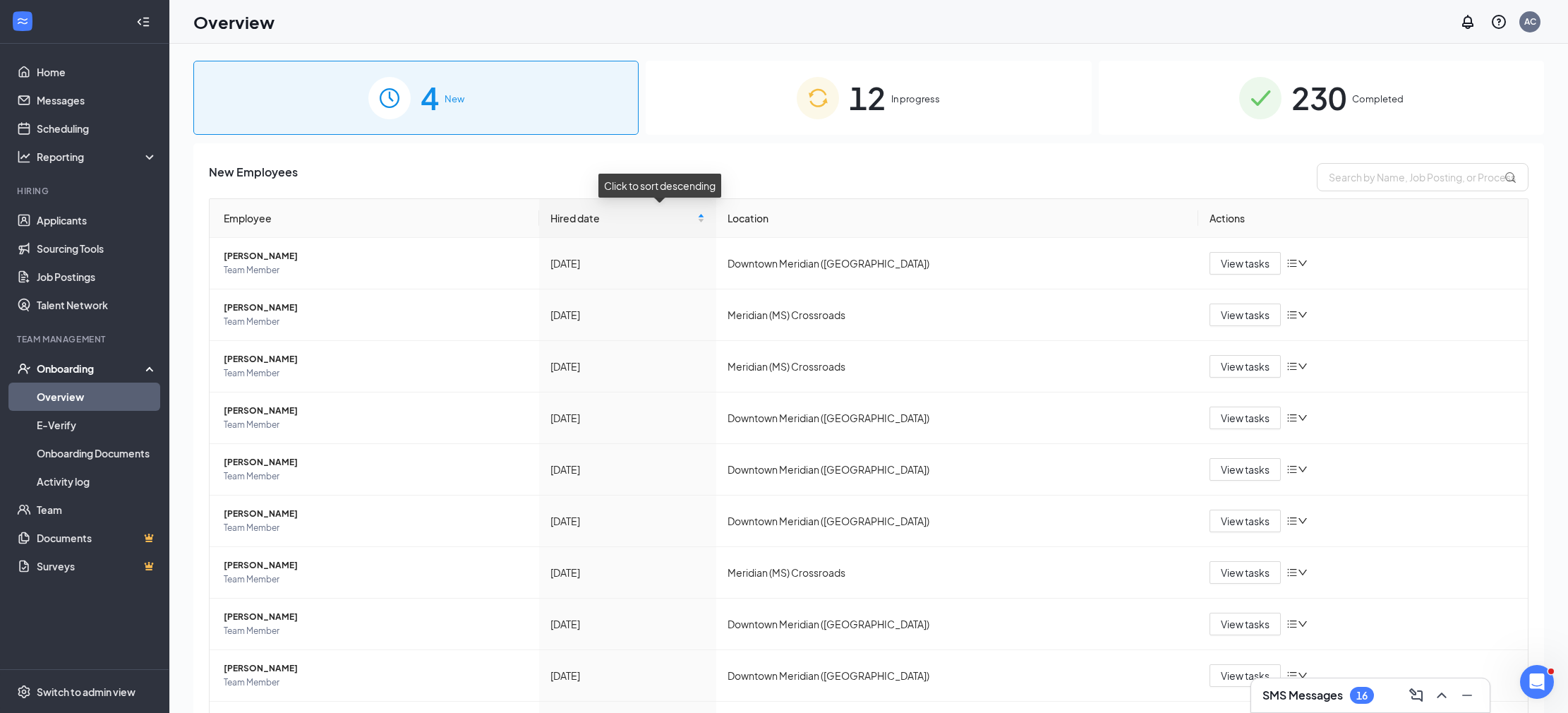
click at [783, 117] on div "12 In progress" at bounding box center [868, 97] width 445 height 74
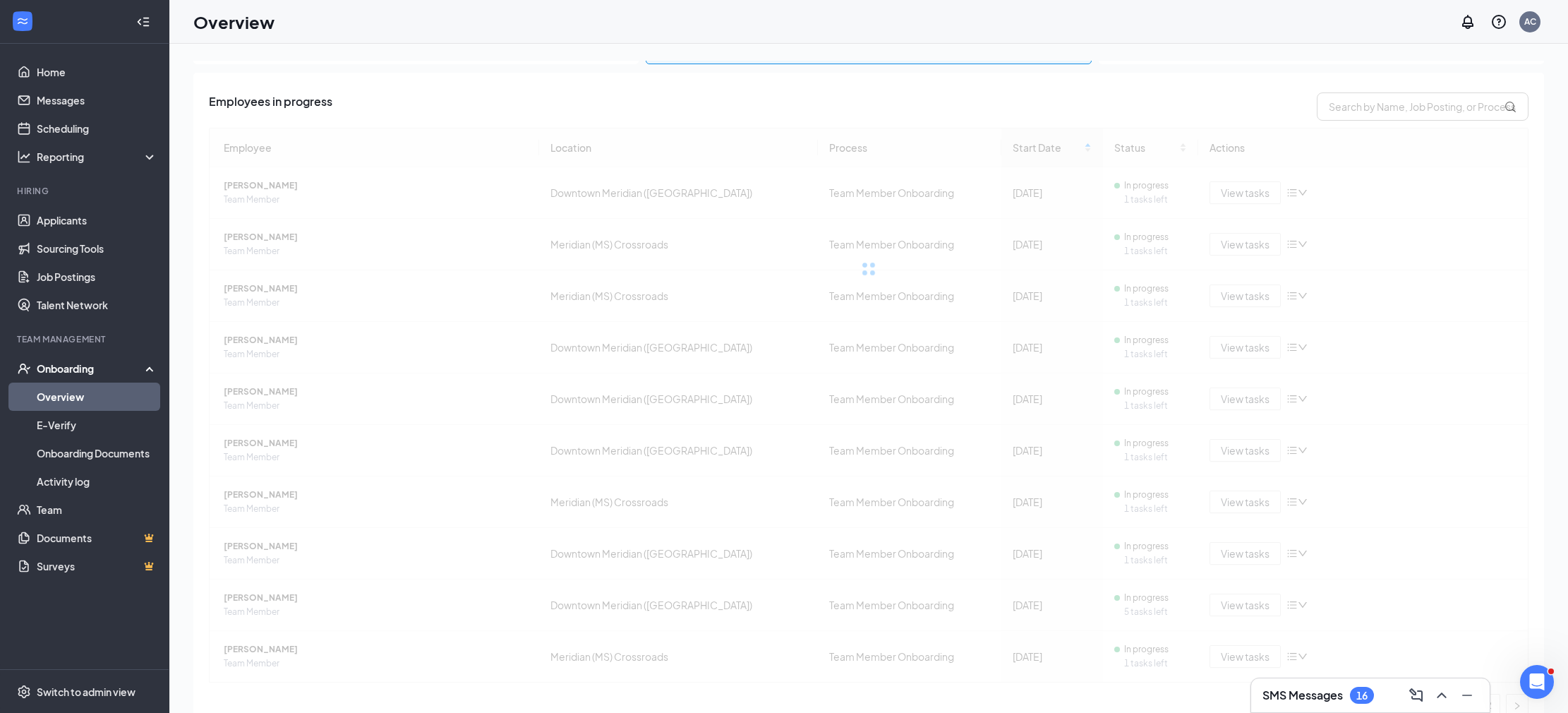
scroll to position [89, 0]
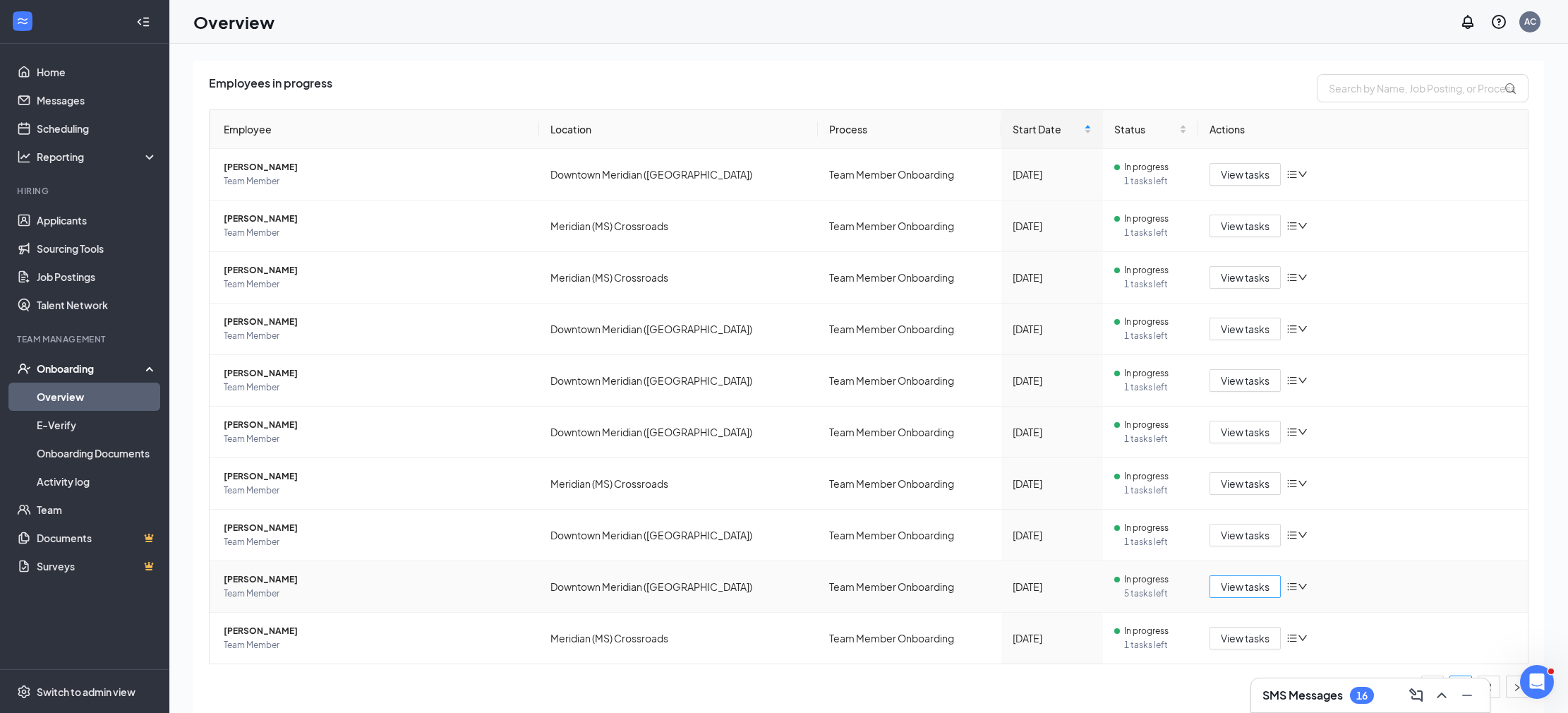
click at [1260, 586] on span "View tasks" at bounding box center [1245, 587] width 49 height 16
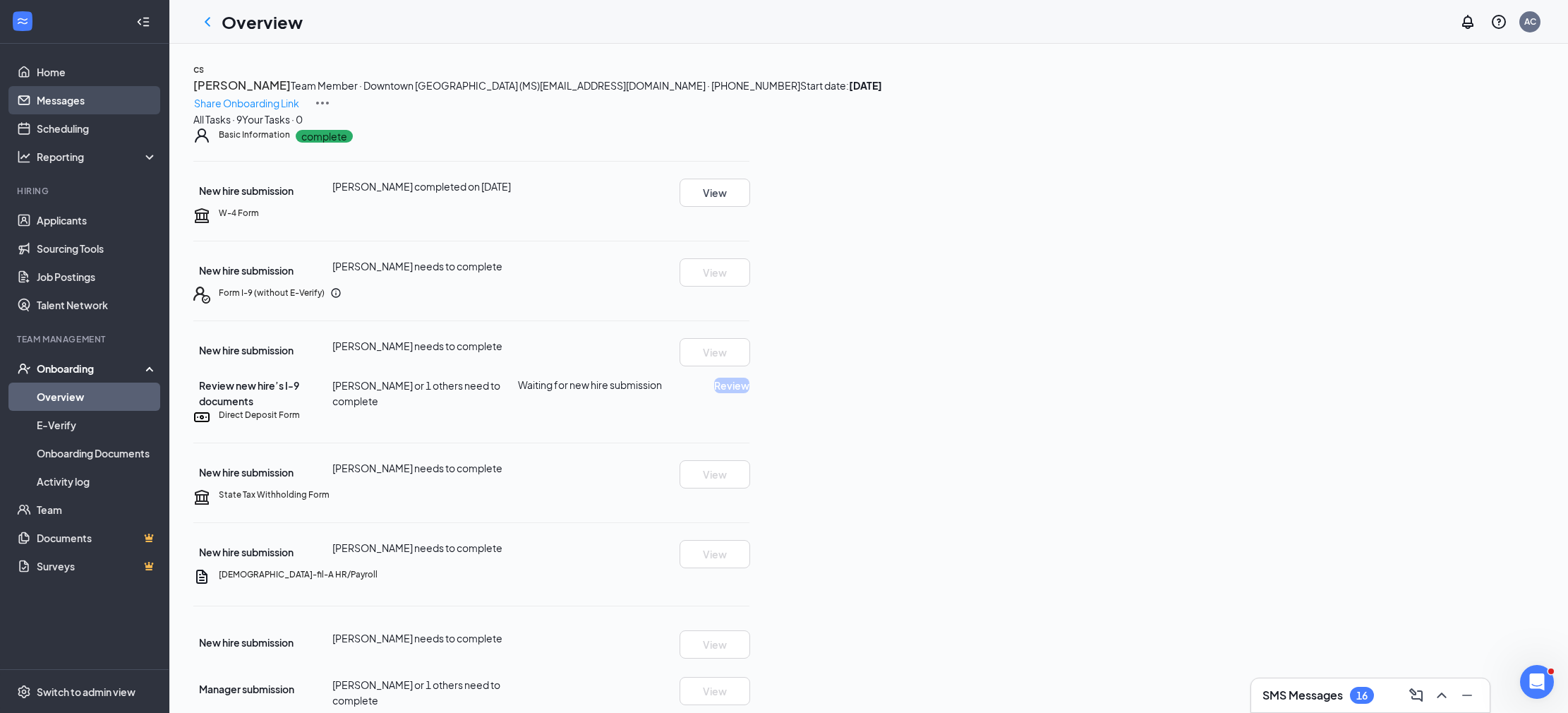
click at [85, 94] on link "Messages" at bounding box center [97, 100] width 121 height 28
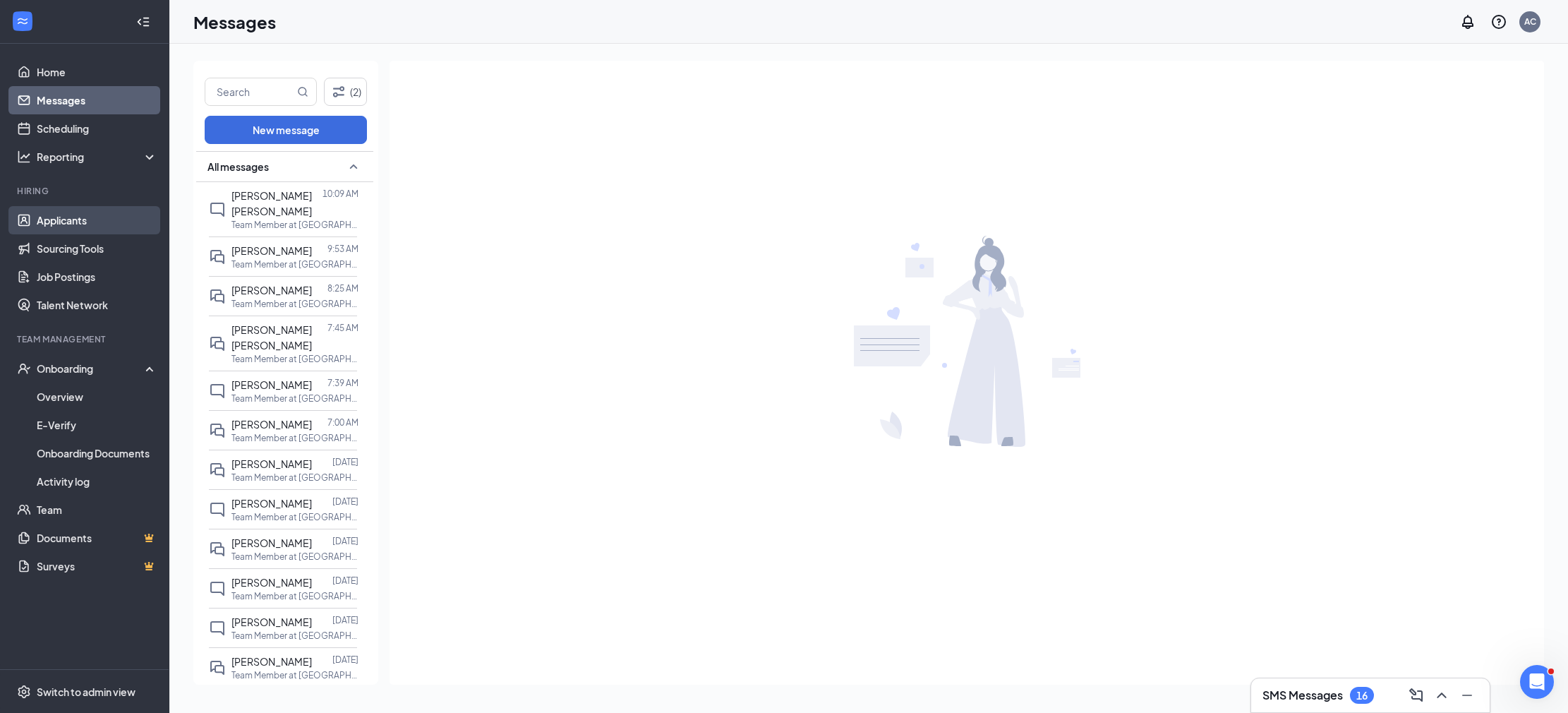
click at [119, 209] on link "Applicants" at bounding box center [97, 220] width 121 height 28
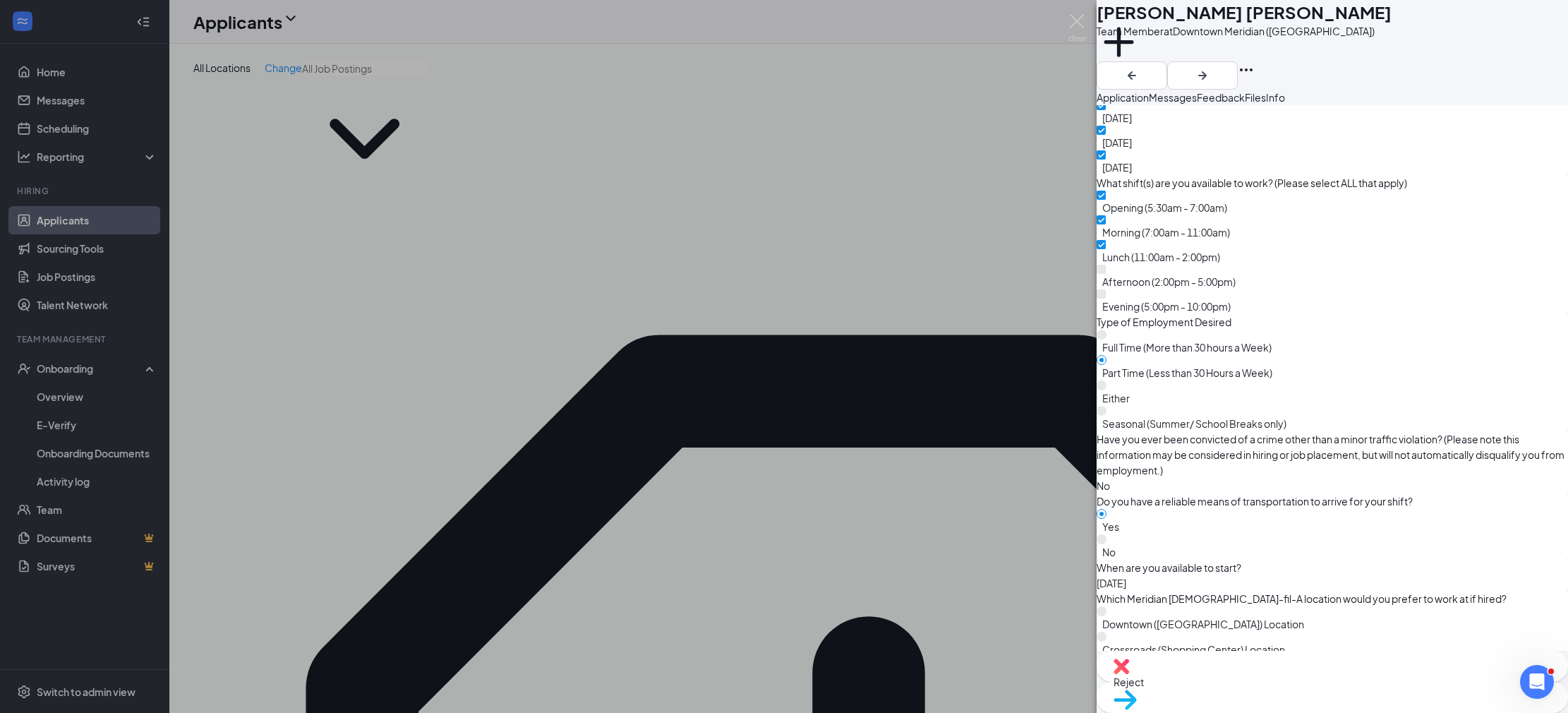
scroll to position [1218, 0]
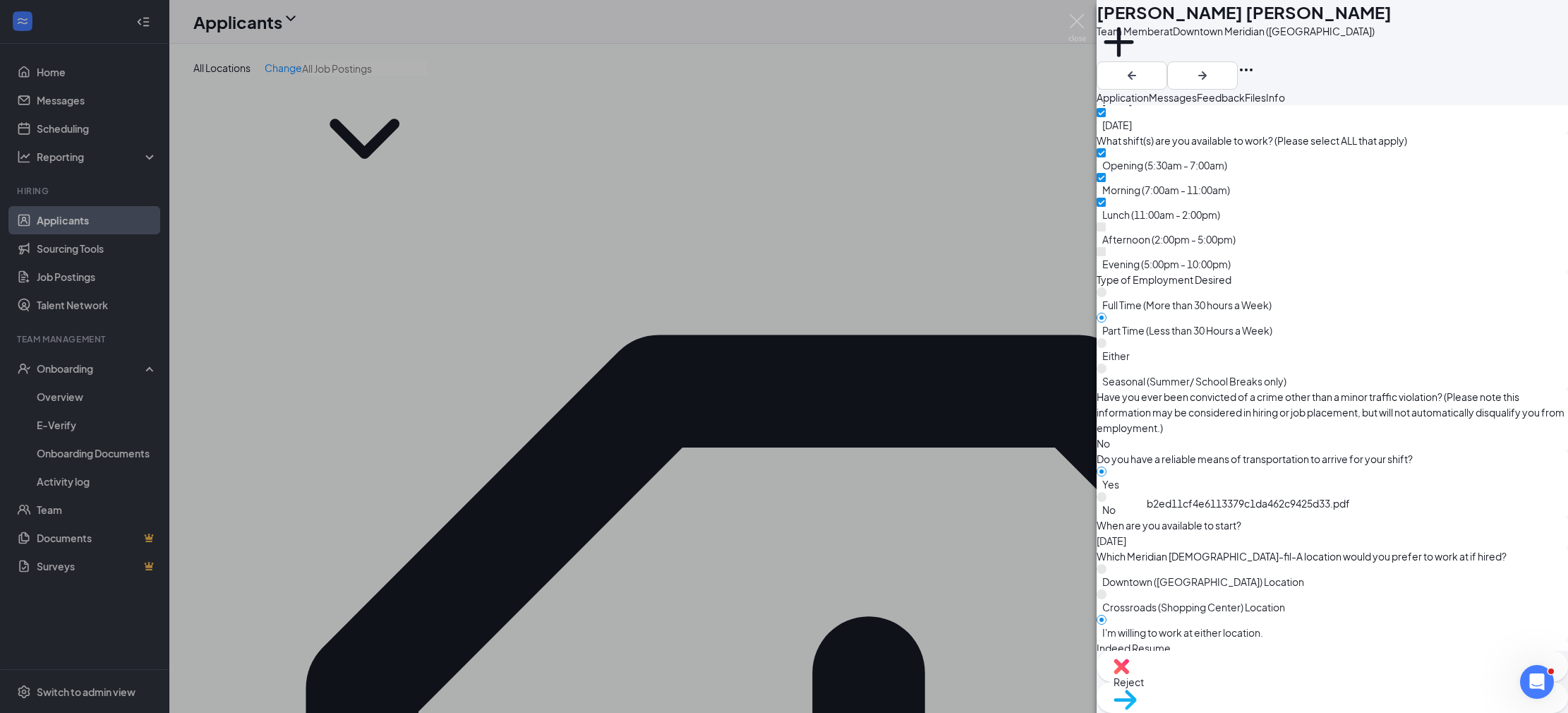
click at [1240, 718] on div "b2ed11cf4e6113379c1da462c9425d33.pdf" at bounding box center [1281, 724] width 106 height 11
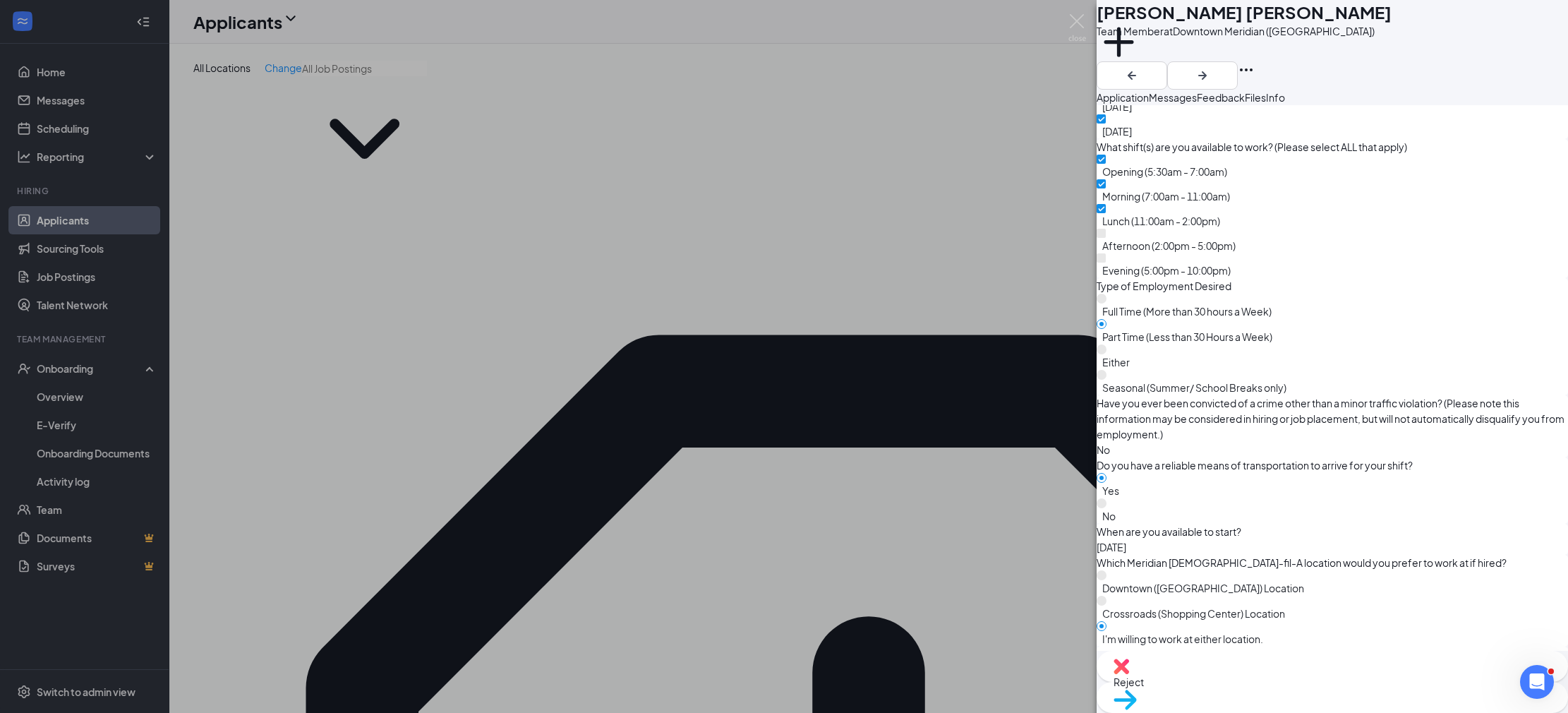
click at [589, 361] on div "EM [PERSON_NAME] [PERSON_NAME] Team Member at [GEOGRAPHIC_DATA] ([GEOGRAPHIC_DA…" at bounding box center [784, 356] width 1568 height 713
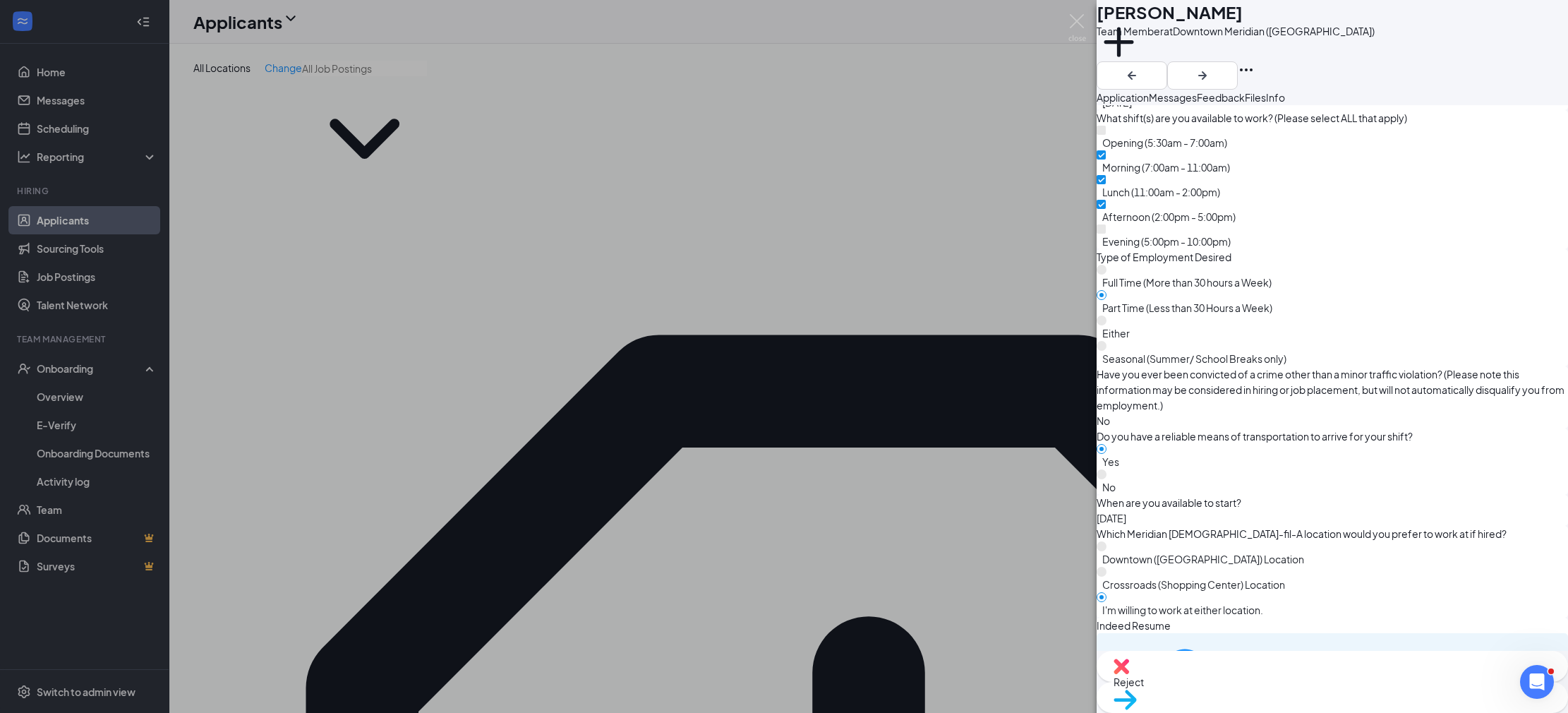
scroll to position [1171, 0]
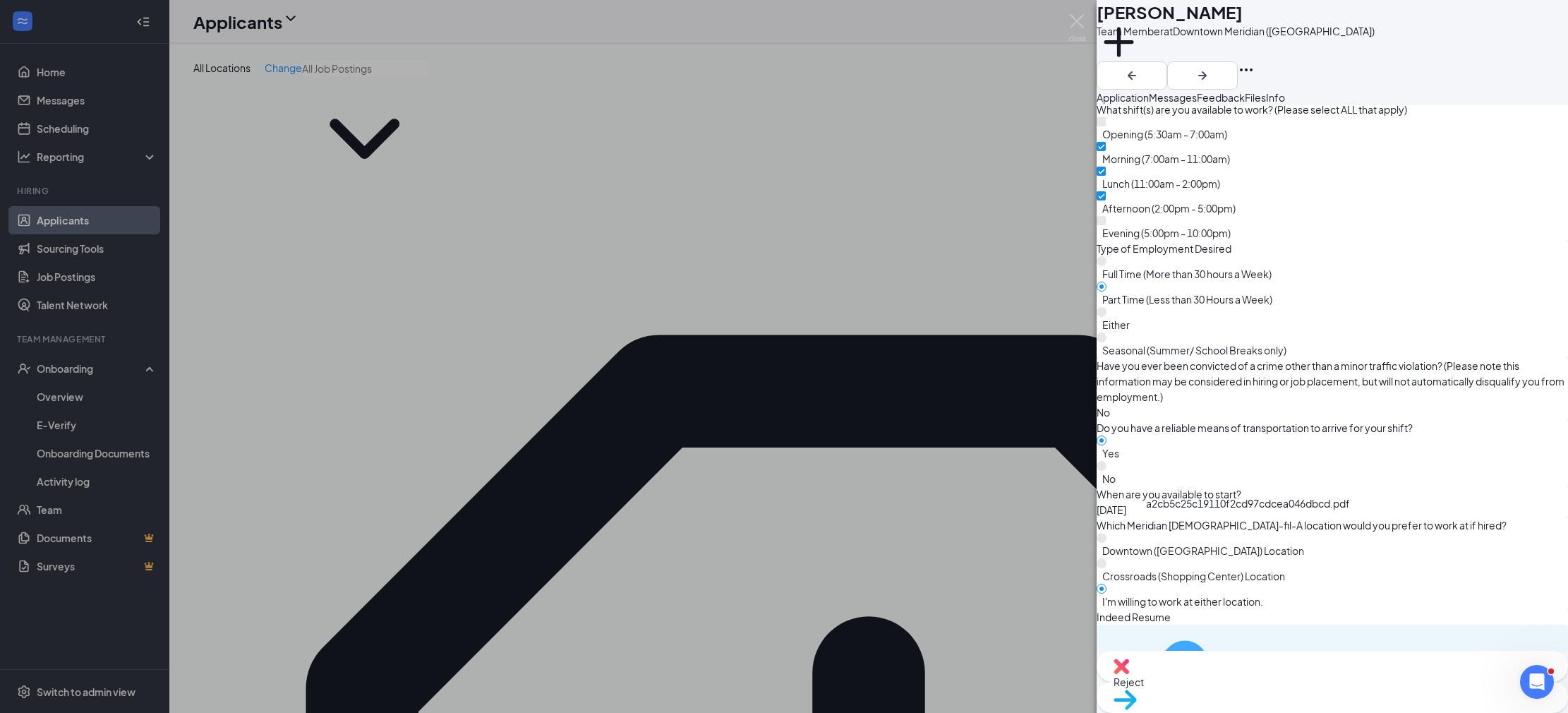
click at [1290, 687] on div "a2cb5c25c19110f2cd97cdcea046dbcd.pdf" at bounding box center [1281, 693] width 106 height 11
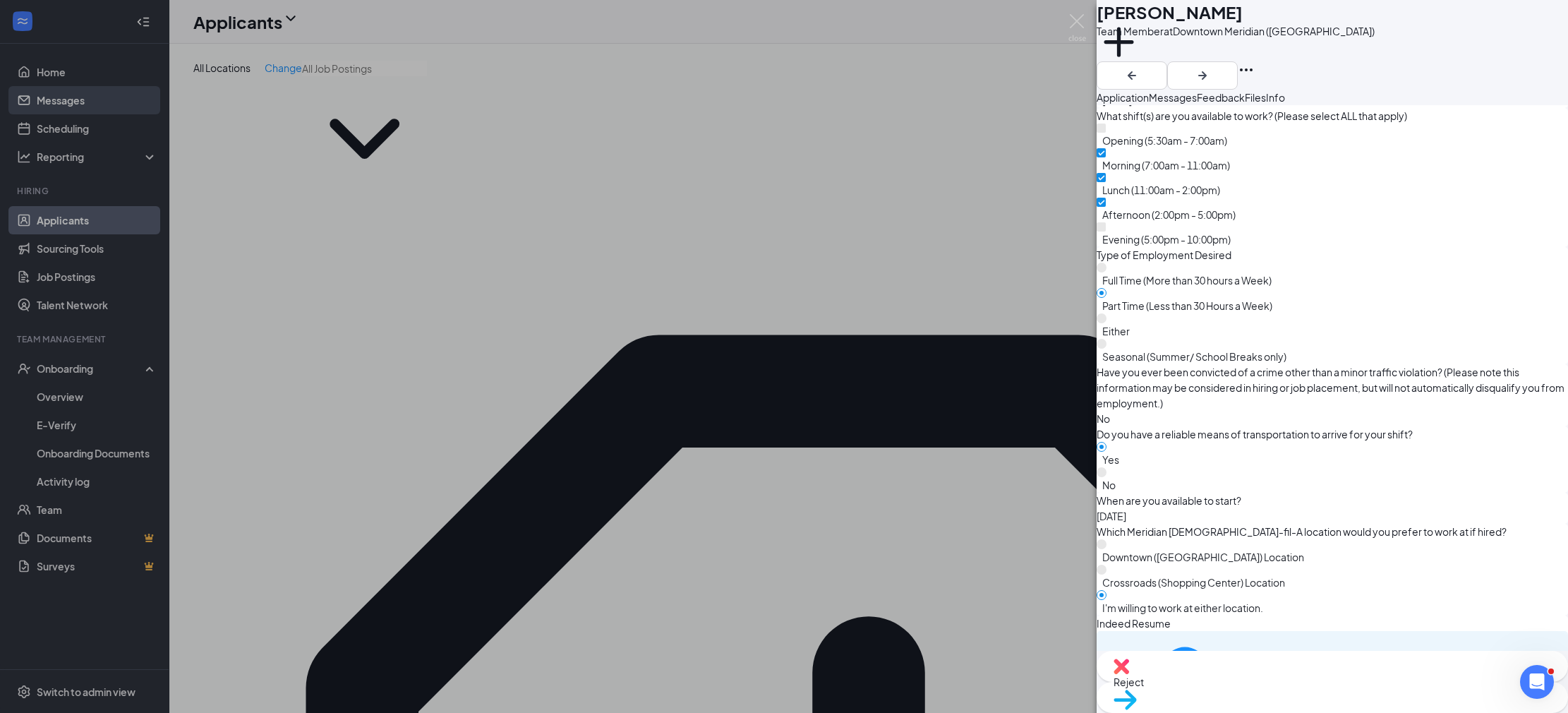
drag, startPoint x: 107, startPoint y: 71, endPoint x: 92, endPoint y: 93, distance: 26.6
click at [106, 72] on div "BS [PERSON_NAME] Team Member at [GEOGRAPHIC_DATA] (MS) Add a tag Application Me…" at bounding box center [784, 356] width 1568 height 713
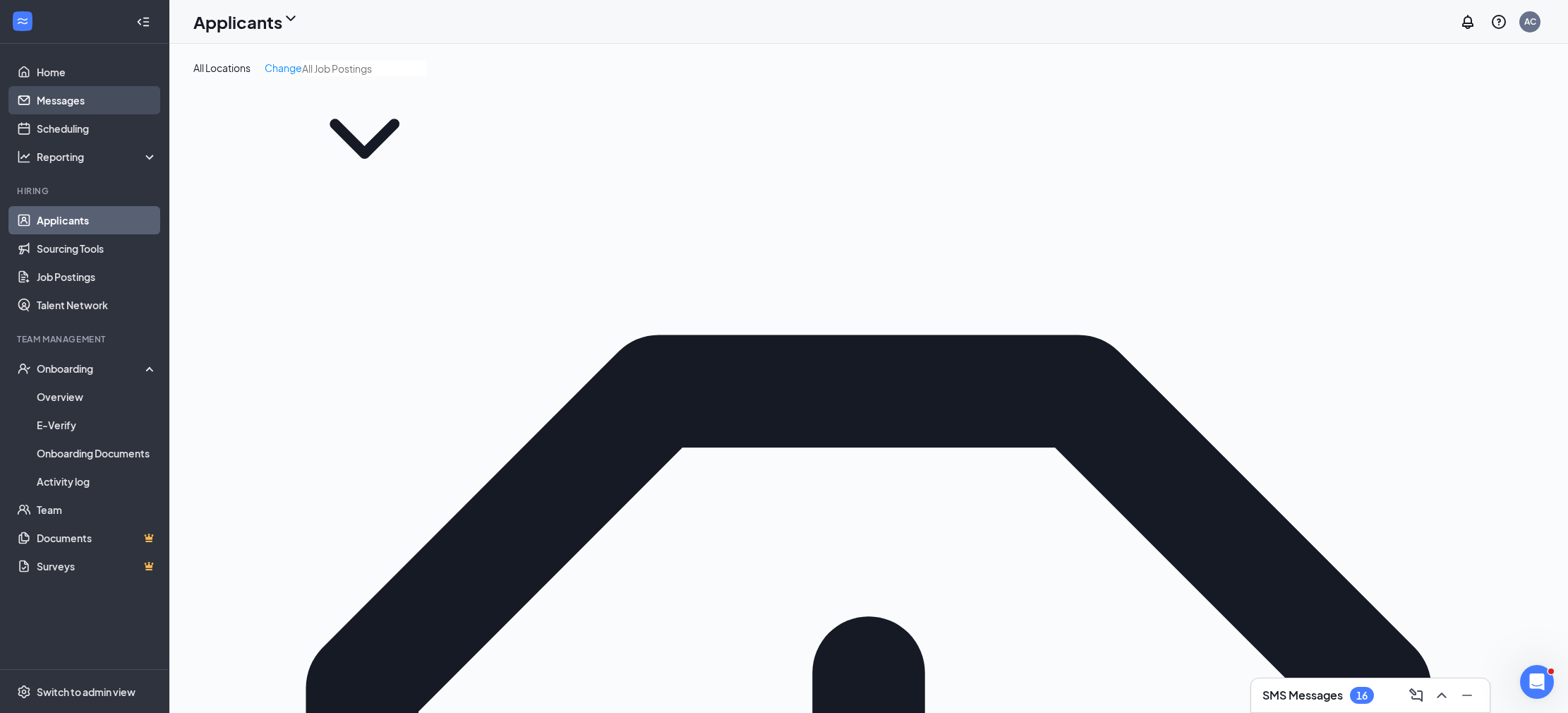
click at [86, 107] on link "Messages" at bounding box center [97, 100] width 121 height 28
